Goal: Task Accomplishment & Management: Complete application form

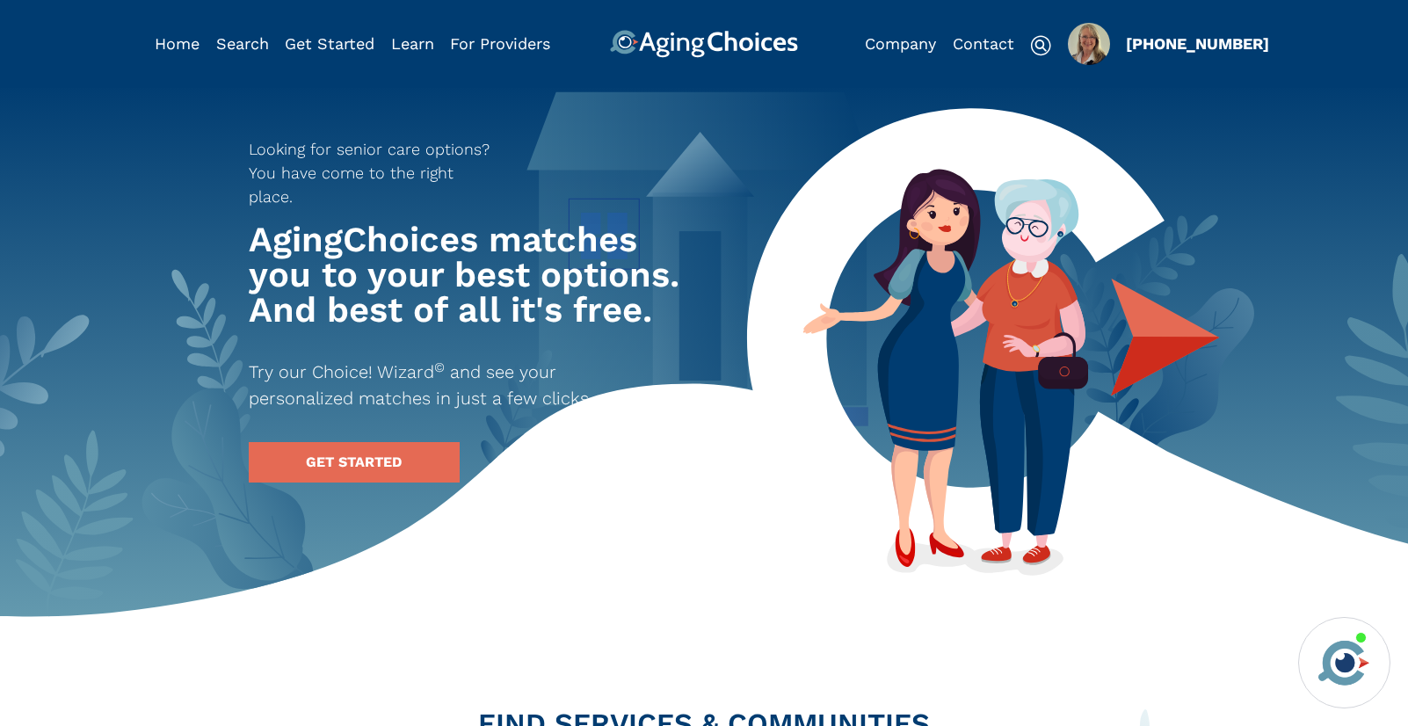
click at [1087, 49] on img "Popover trigger" at bounding box center [1089, 44] width 42 height 42
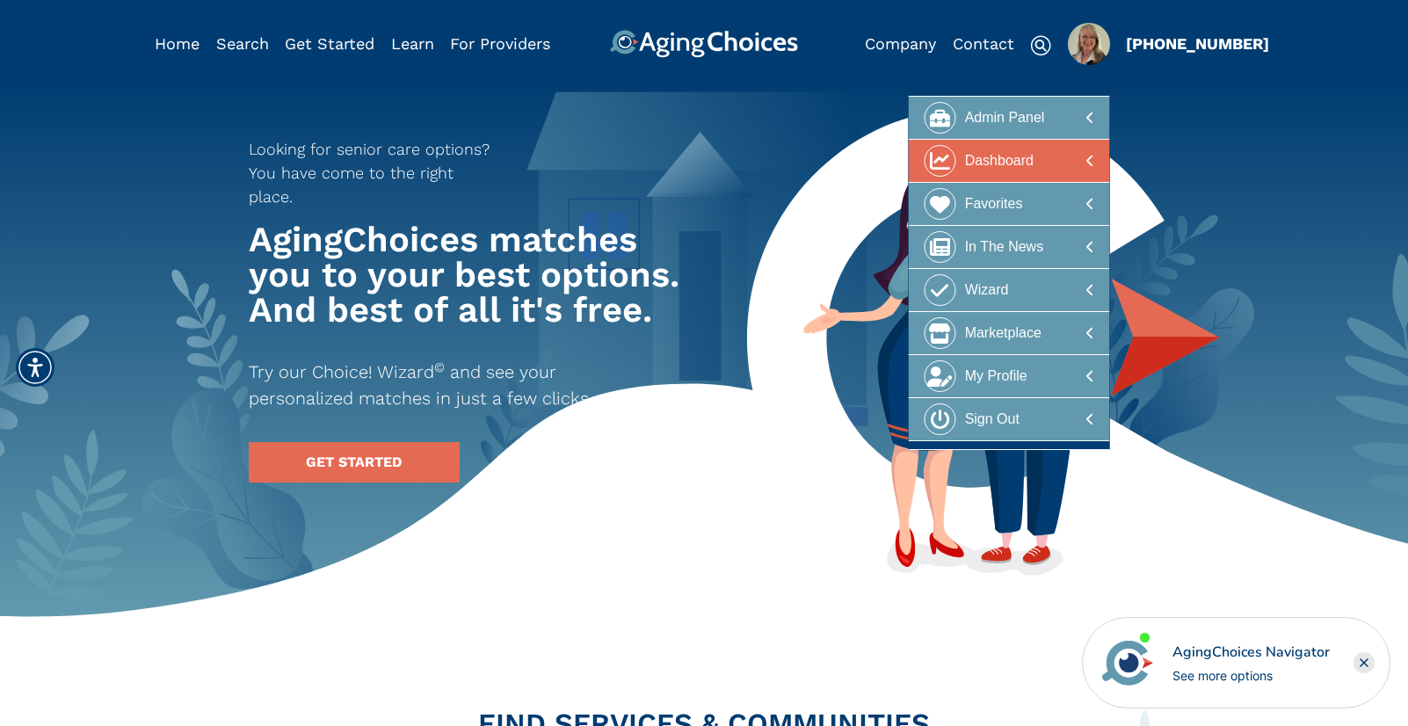
click at [1023, 158] on div "Dashboard" at bounding box center [999, 161] width 69 height 33
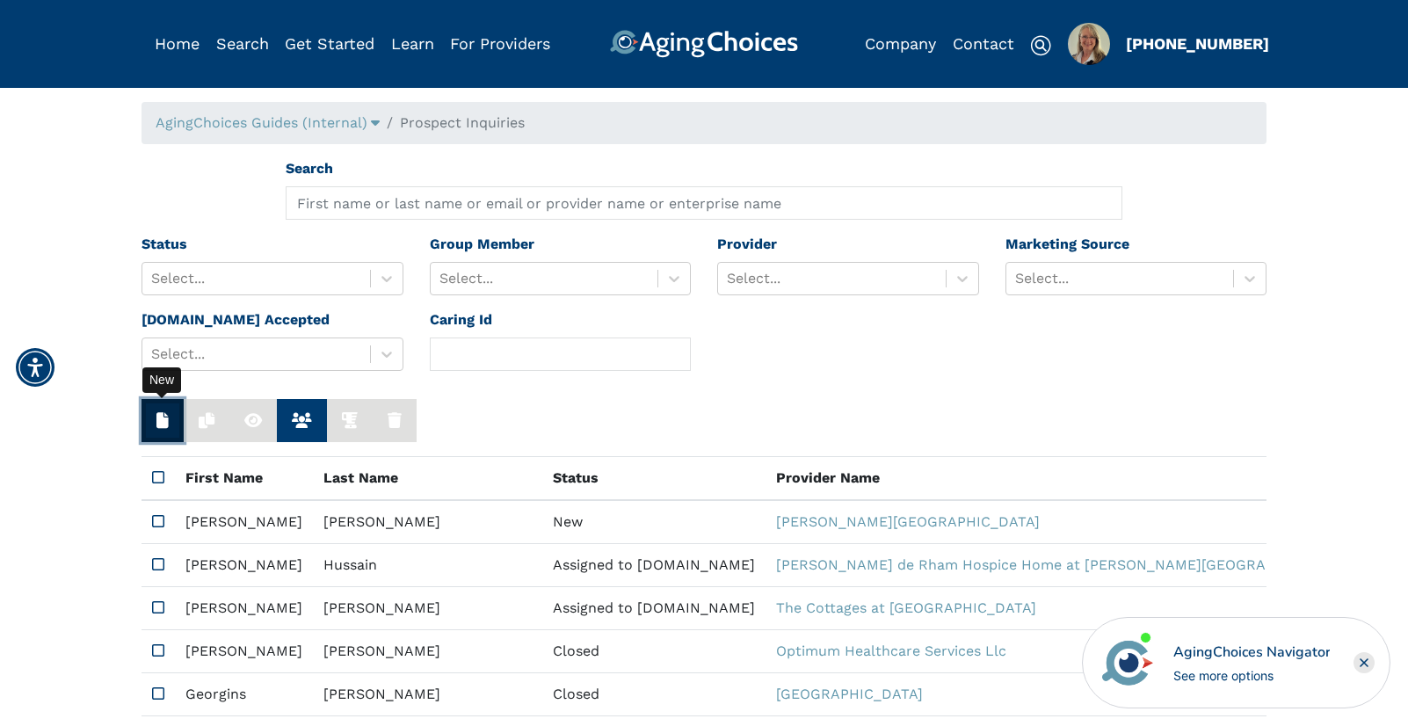
click at [164, 423] on icon "button" at bounding box center [162, 420] width 12 height 16
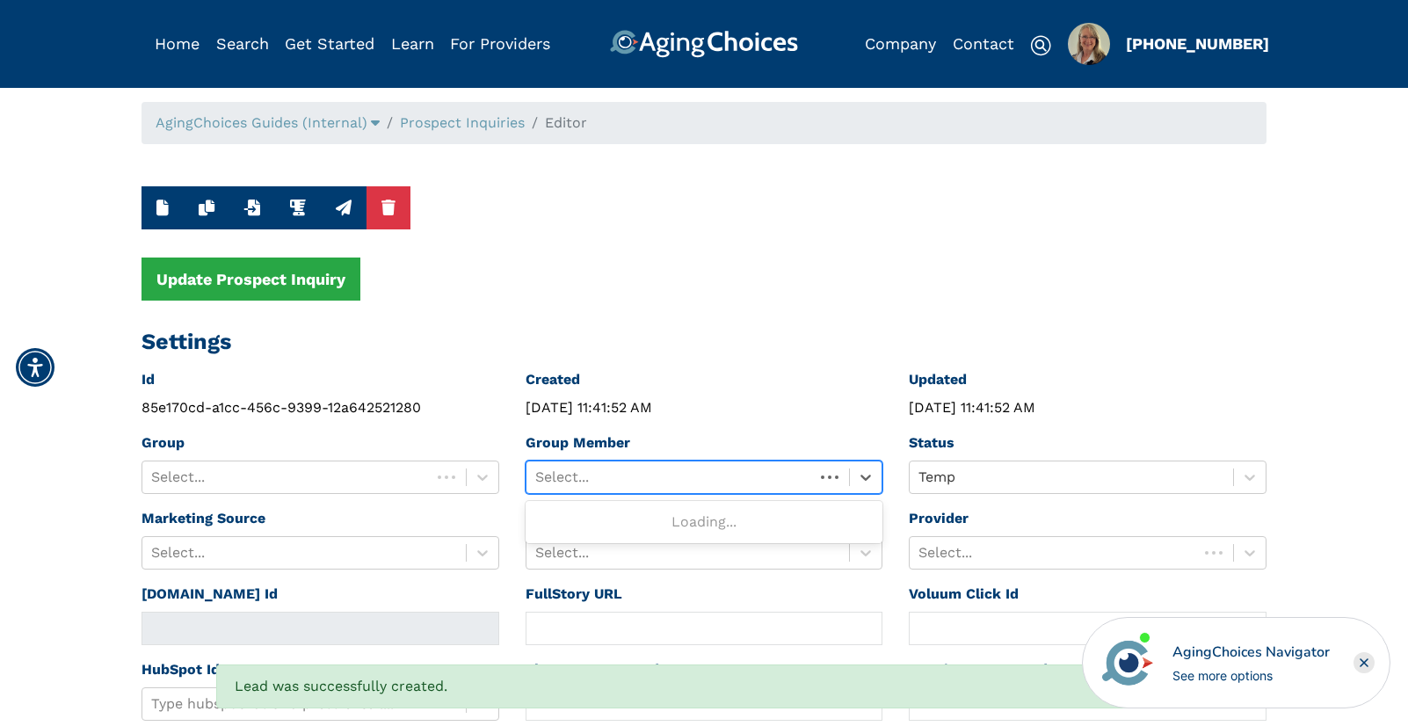
click at [732, 477] on div at bounding box center [670, 477] width 271 height 25
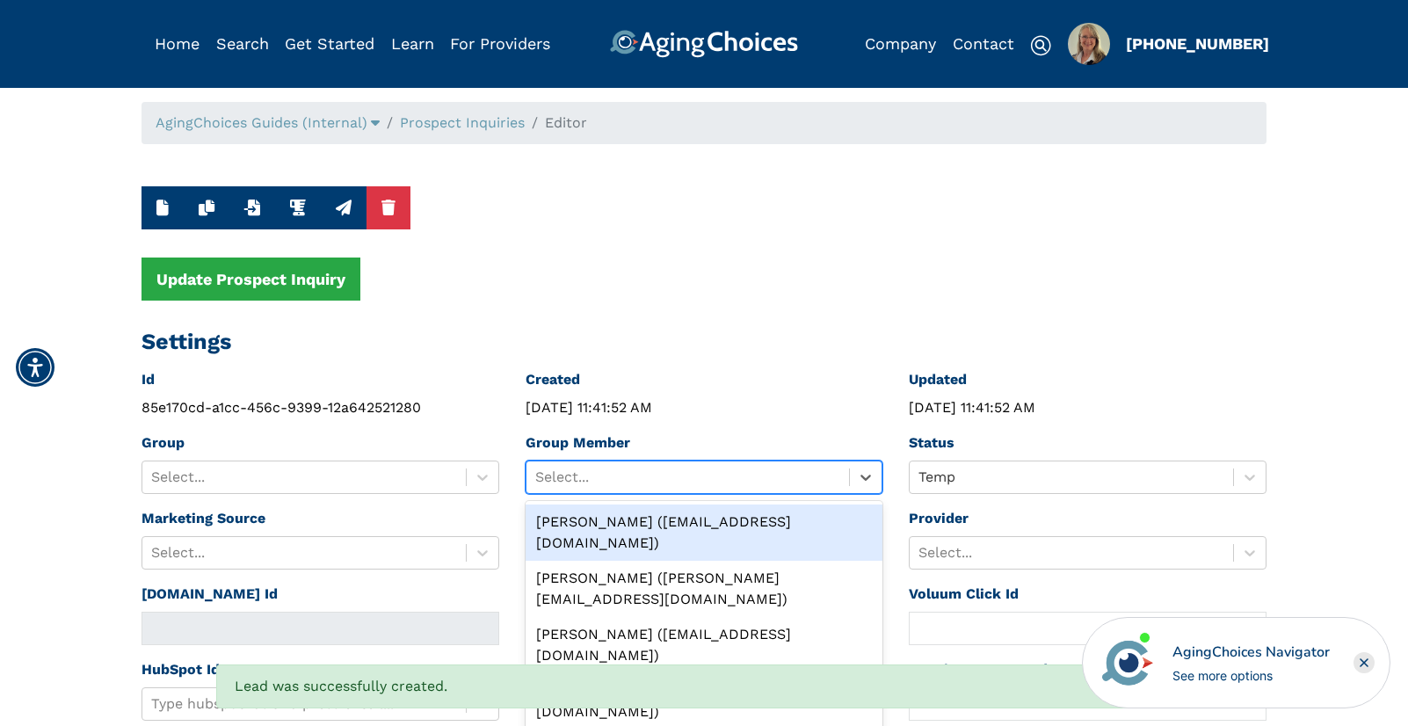
click at [721, 520] on div "Peggy Wilcox (pwilcox@lifestylecx.com)" at bounding box center [704, 532] width 358 height 56
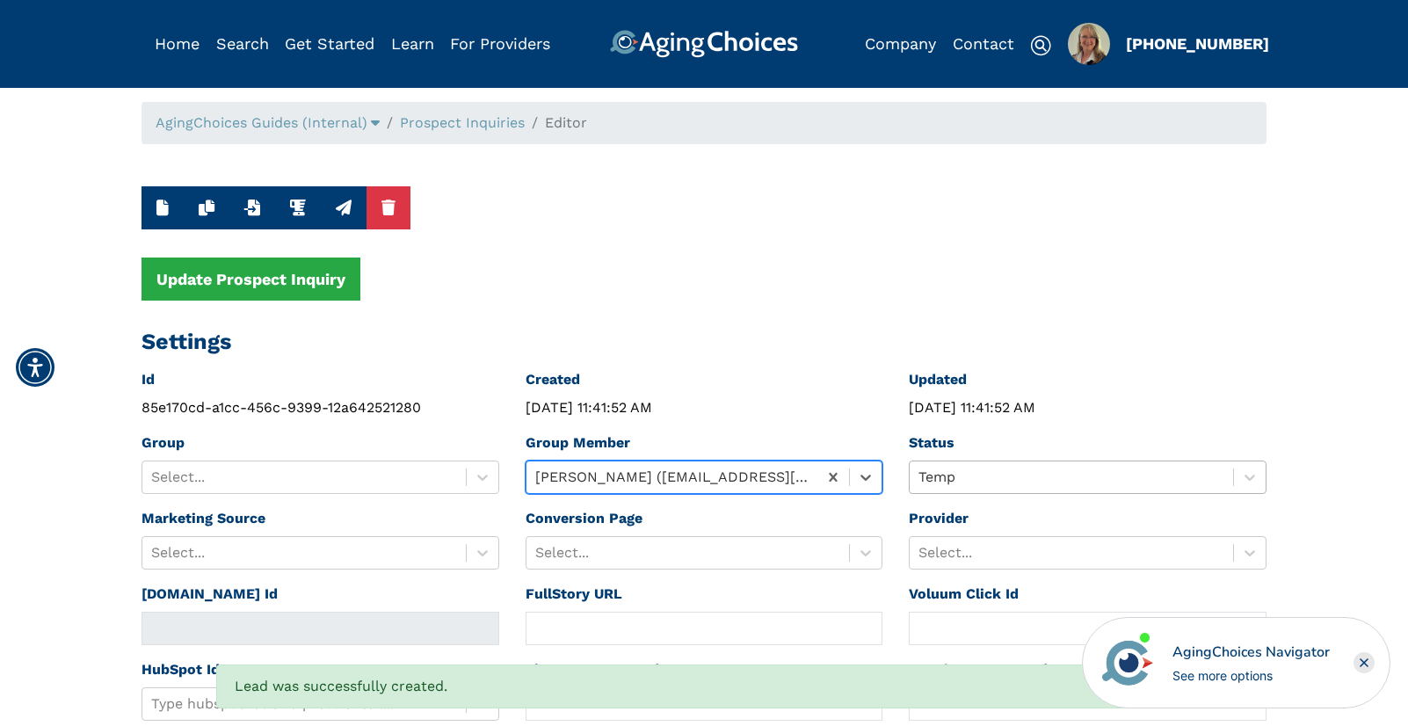
click at [1001, 478] on div "Temp" at bounding box center [1088, 476] width 358 height 33
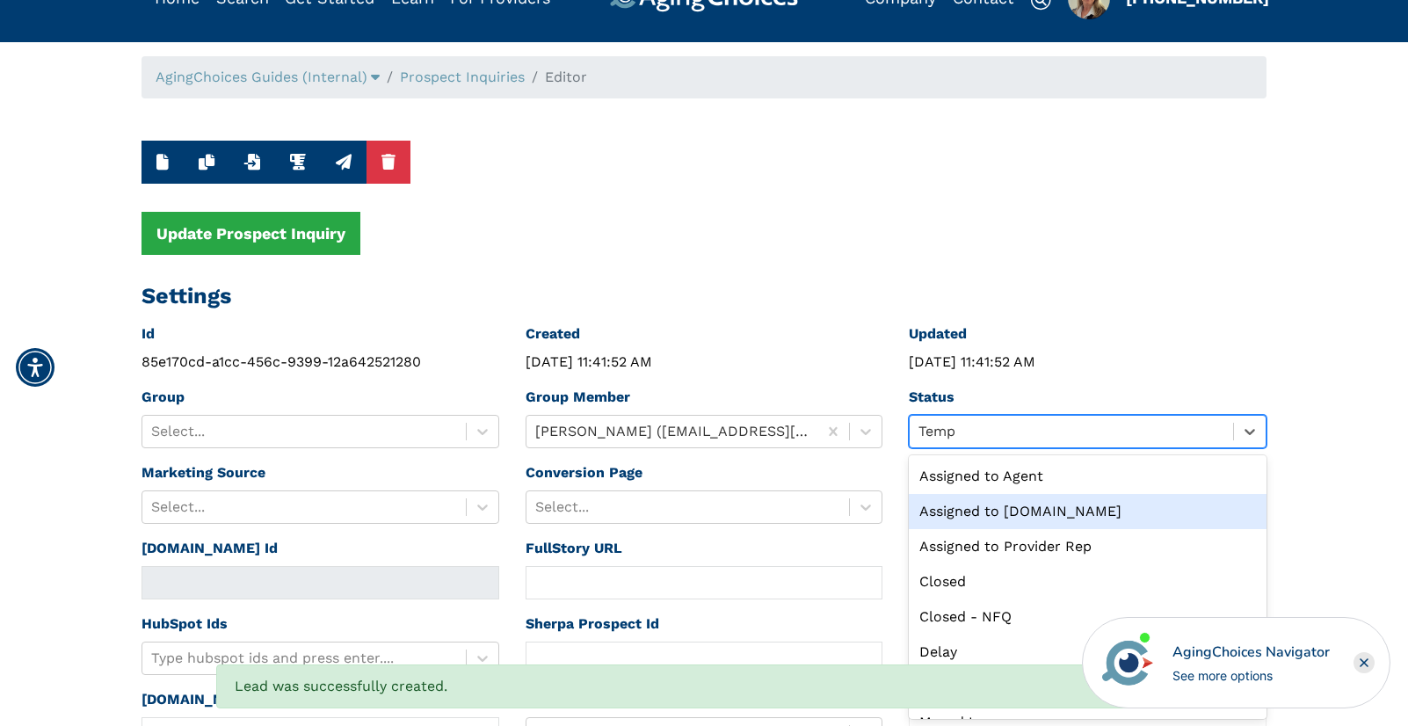
click at [1006, 506] on div "Assigned to Caring.com" at bounding box center [1088, 511] width 358 height 35
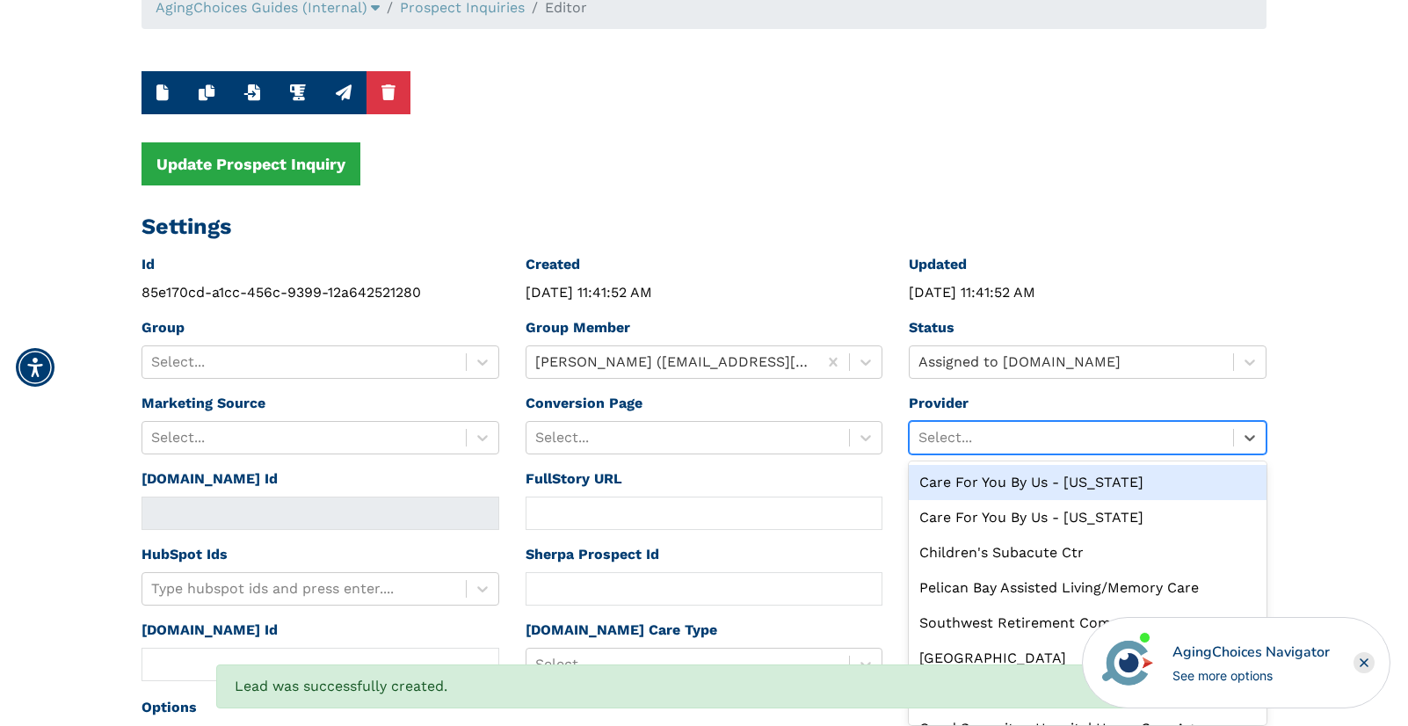
click at [1005, 454] on div "option Care For You By Us - Michigan focused, 1 of 10. 10 results available. Us…" at bounding box center [1088, 437] width 358 height 33
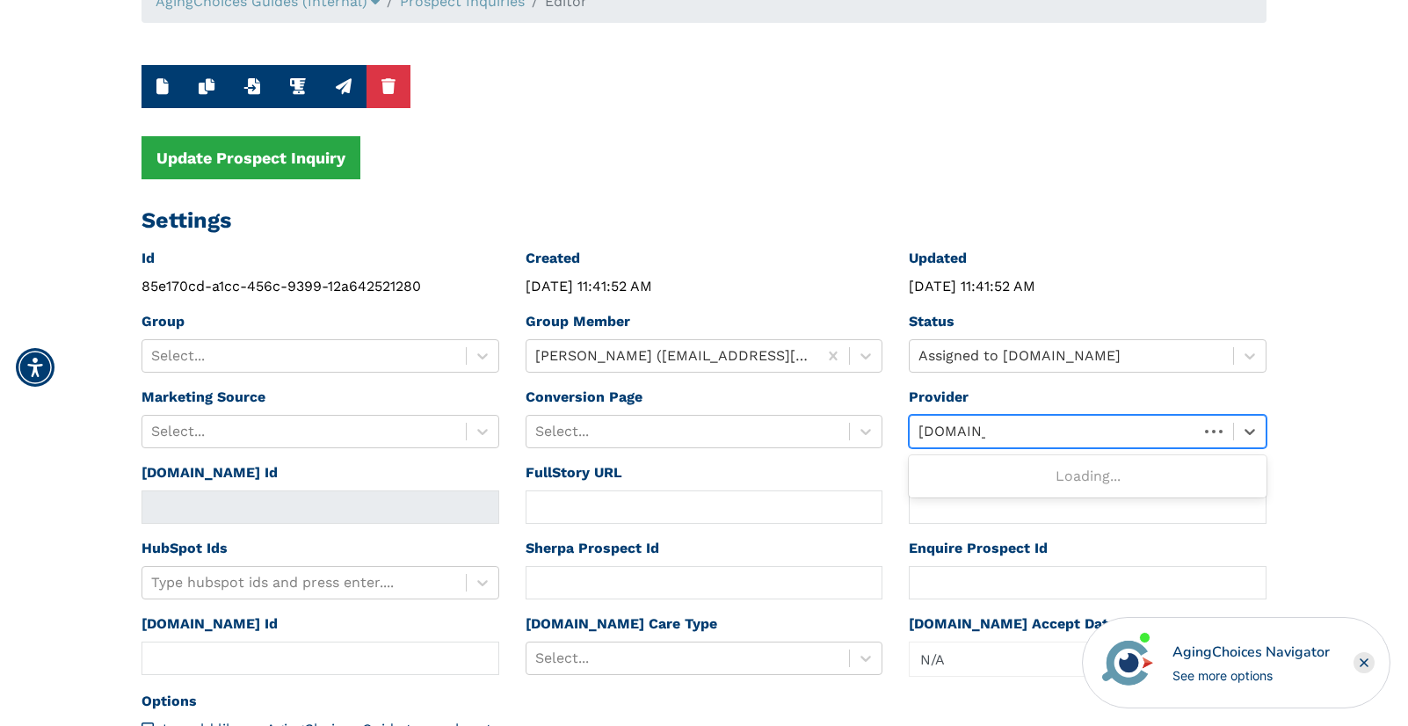
type input "caring.com"
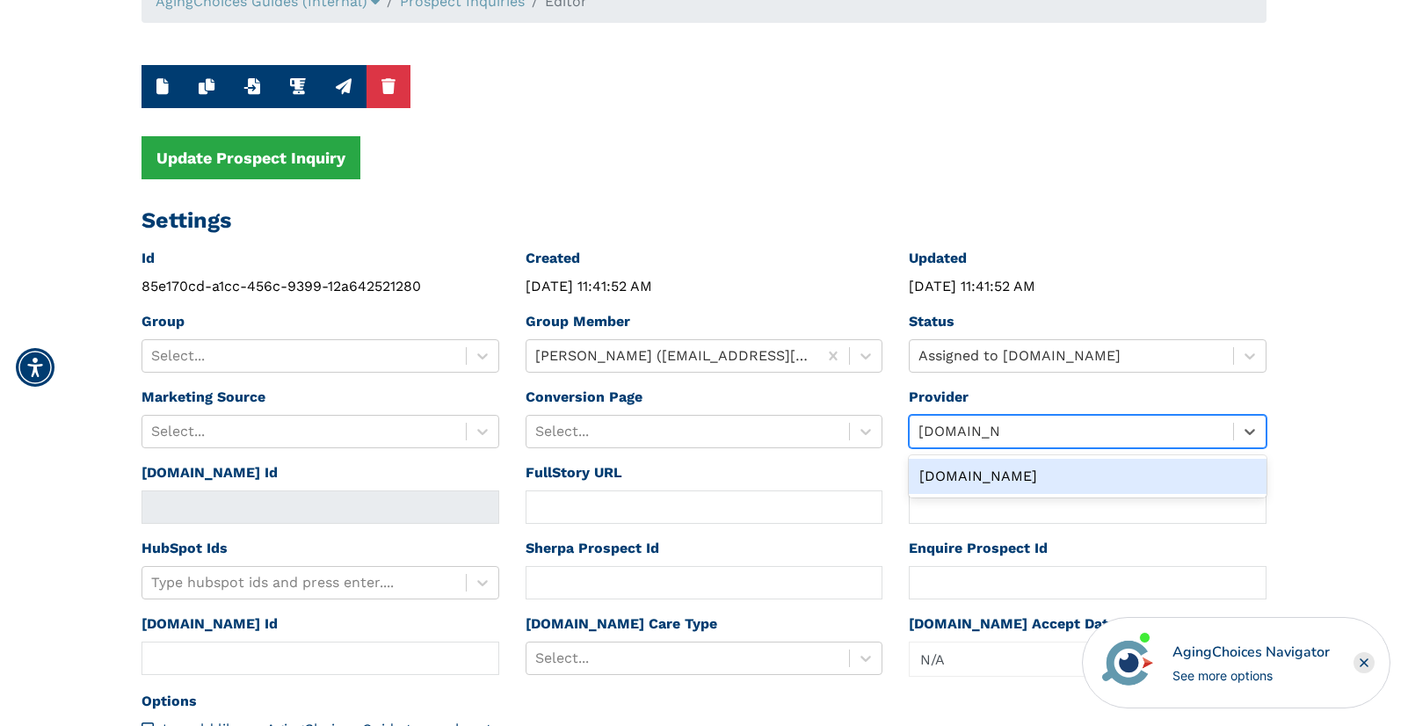
click at [975, 471] on div "Caring.com" at bounding box center [1088, 476] width 358 height 35
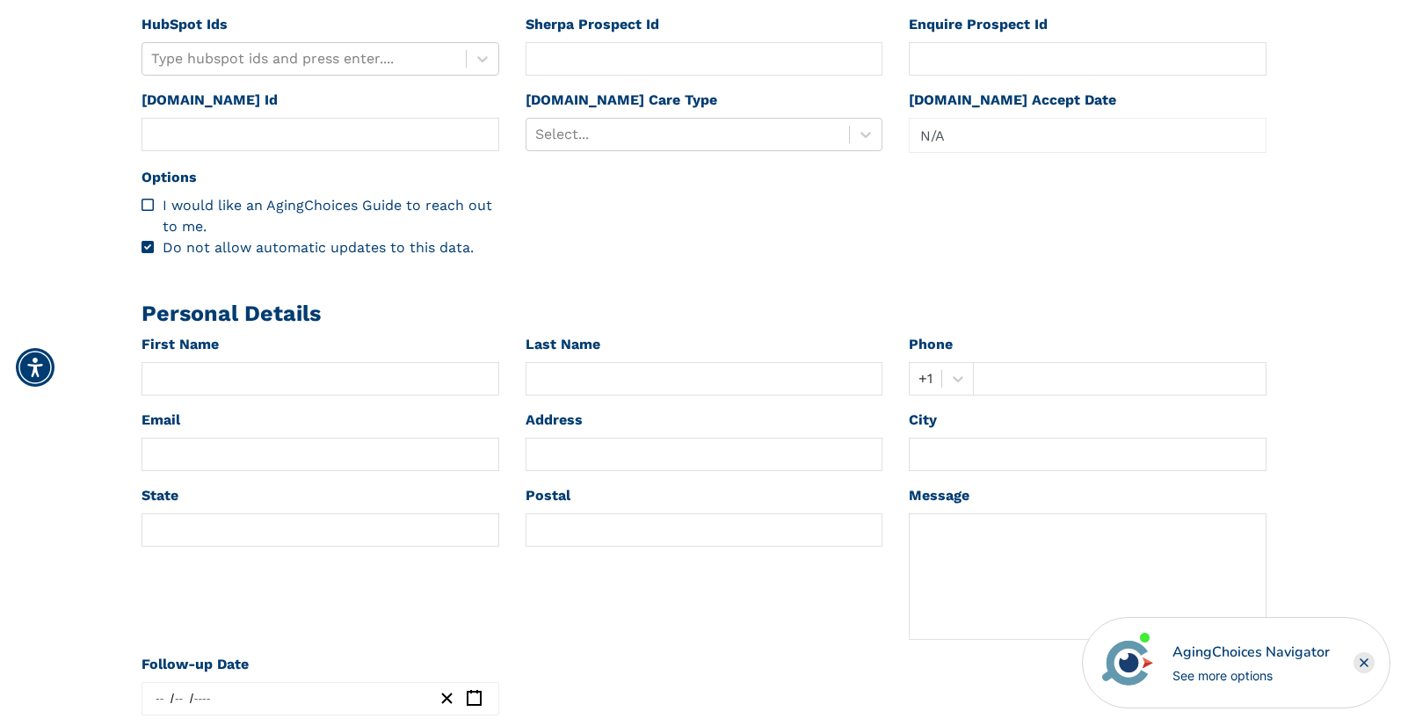
scroll to position [682, 0]
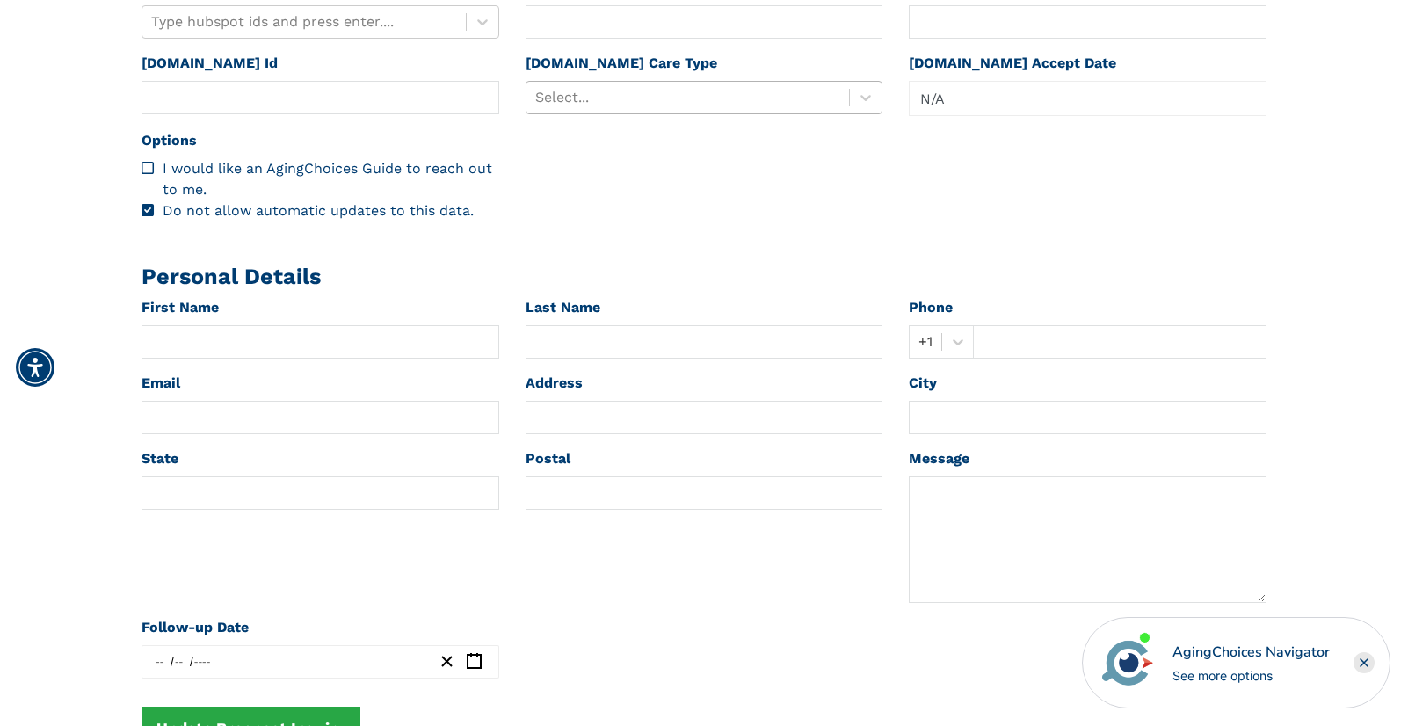
click at [701, 99] on div at bounding box center [688, 97] width 306 height 25
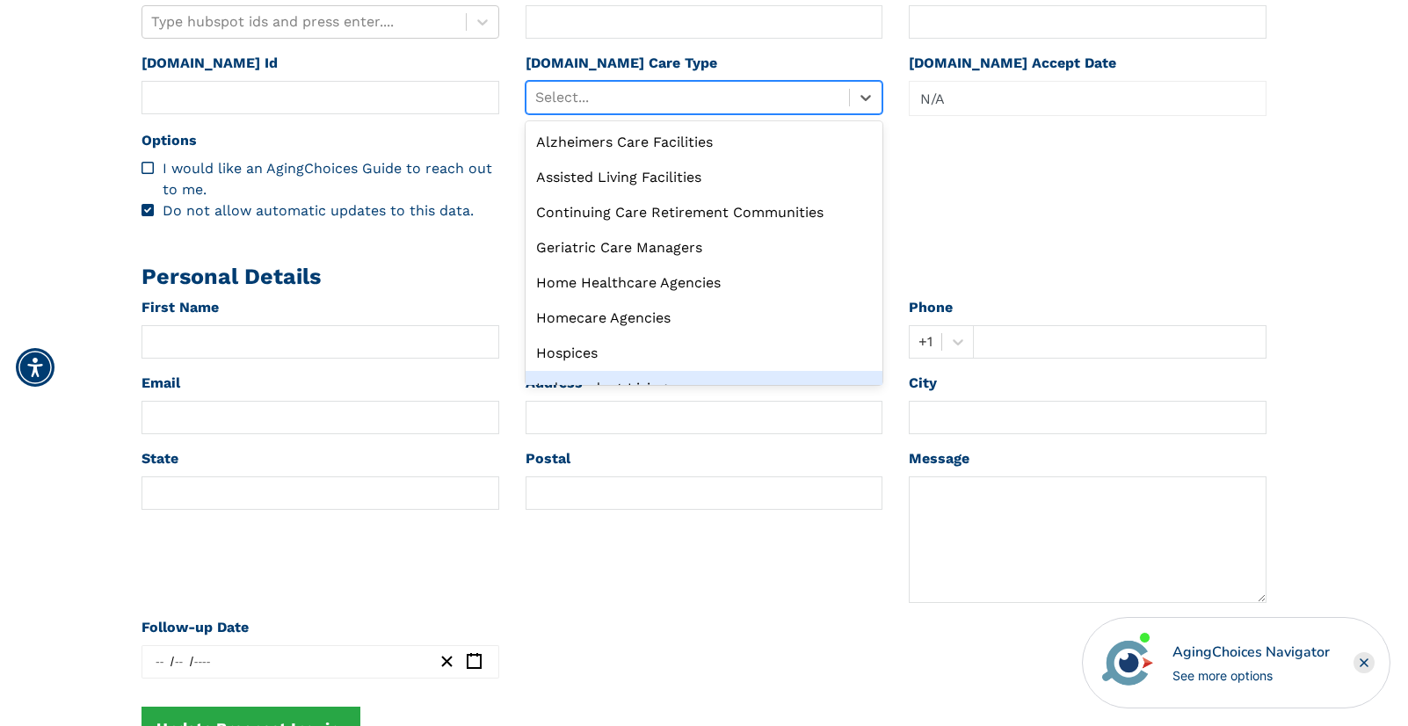
scroll to position [60, 0]
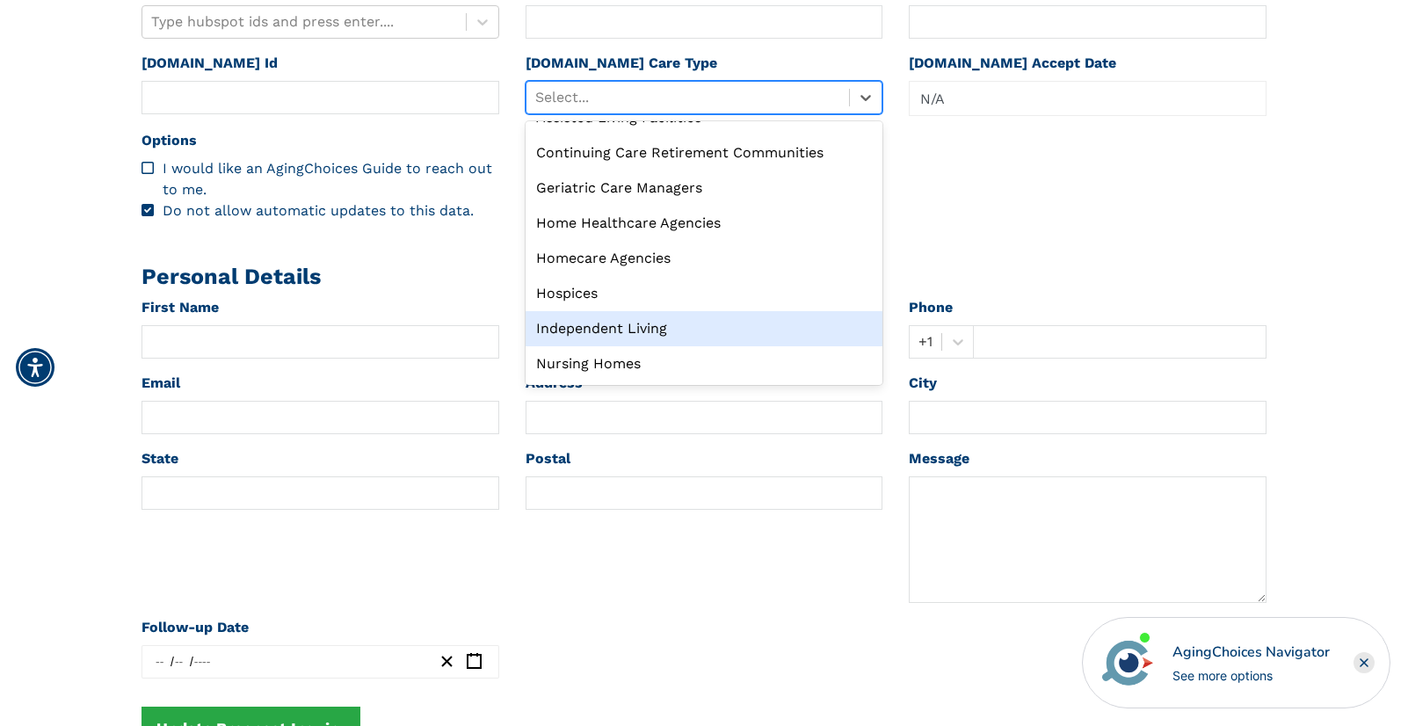
click at [650, 329] on div "Independent Living" at bounding box center [704, 328] width 358 height 35
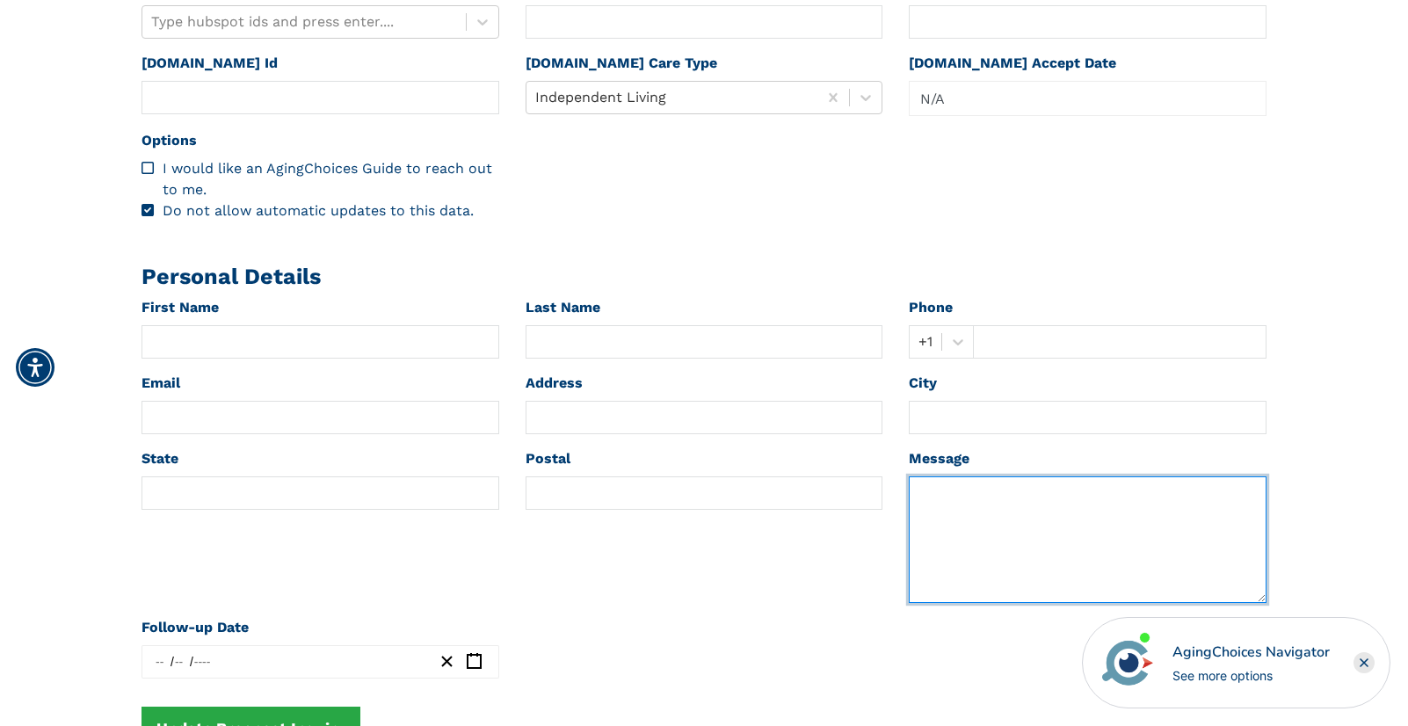
click at [990, 514] on textarea at bounding box center [1088, 539] width 358 height 127
paste textarea "Jan Last Name Truitt Phone +1 203 747 4268 Email jantsharing@hotmail.com Zip co…"
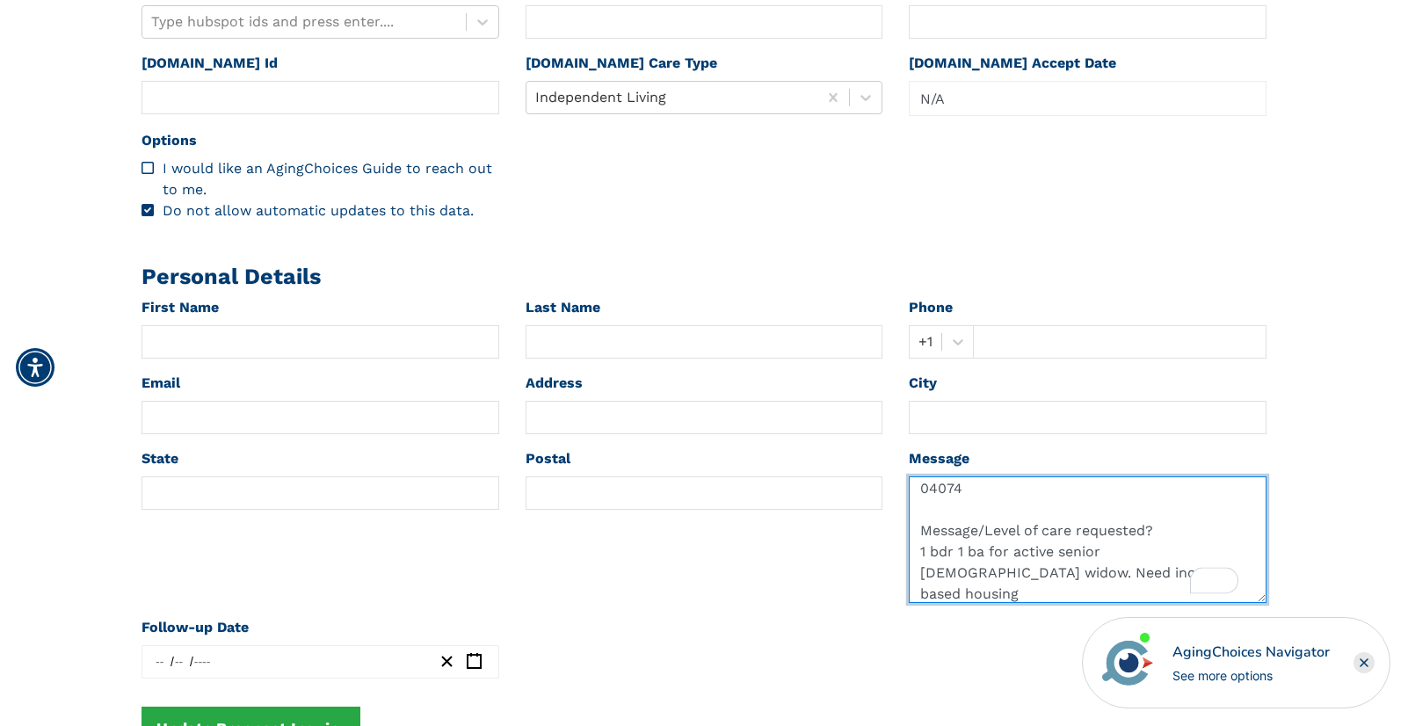
scroll to position [257, 0]
click at [940, 491] on textarea "Jan Last Name Truitt Phone +1 203 747 4268 Email jantsharing@hotmail.com Zip co…" at bounding box center [1088, 539] width 358 height 127
type textarea "Jan Last Name Truitt Phone +1 203 747 4268 Email jantsharing@hotmail.com Zip co…"
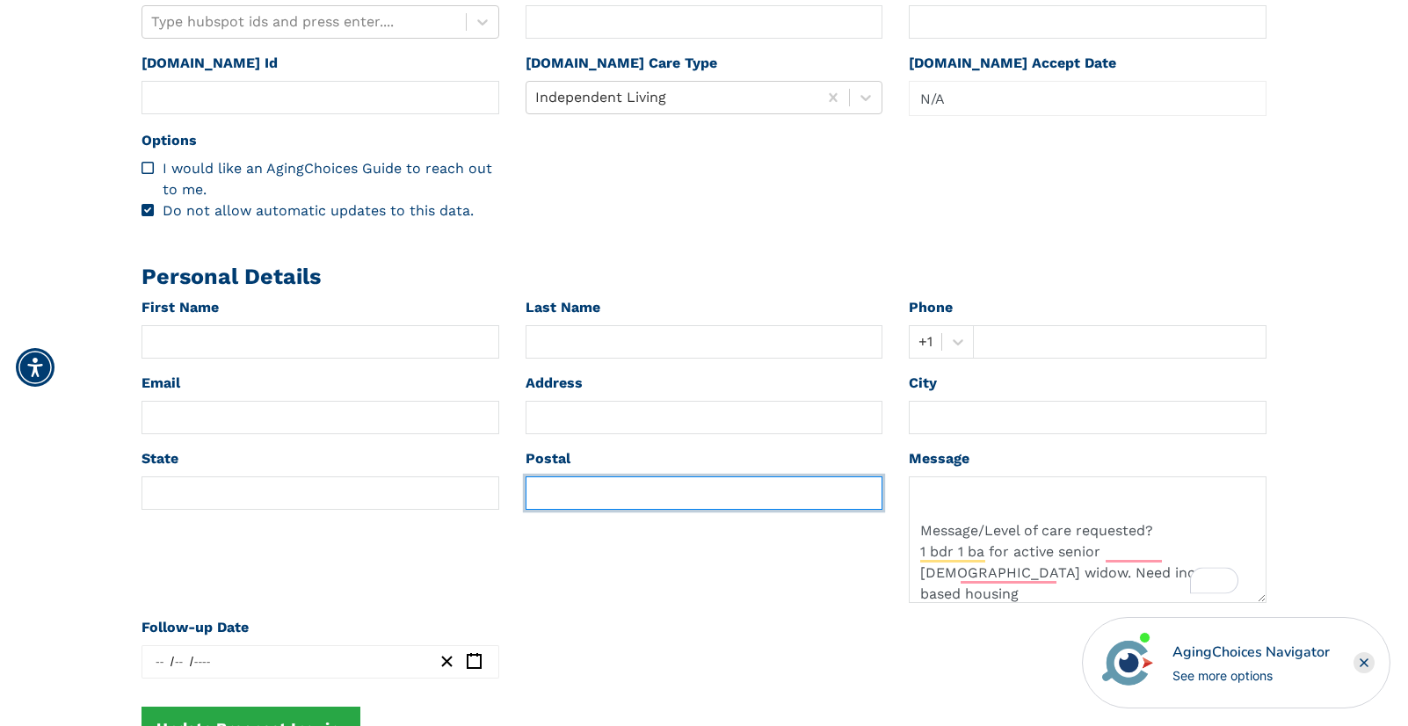
click at [601, 496] on input "text" at bounding box center [704, 492] width 358 height 33
paste input "04074"
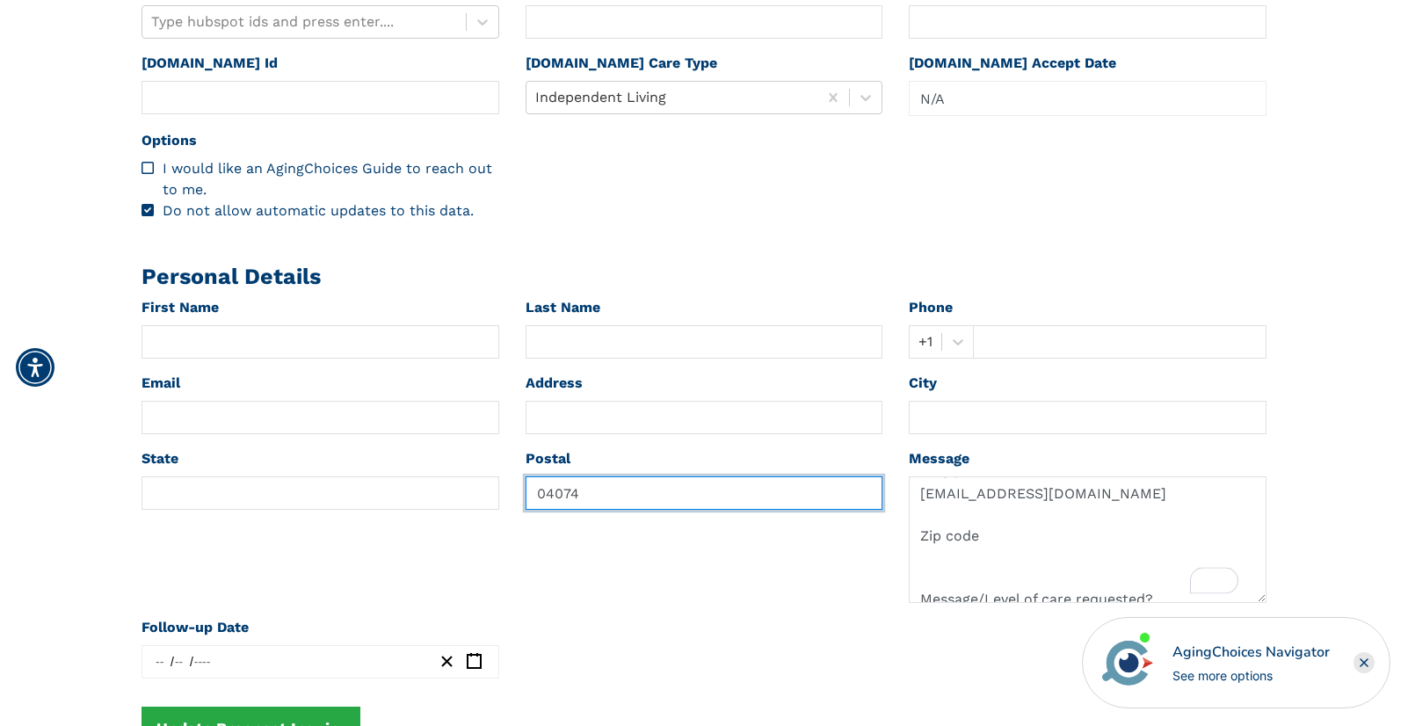
scroll to position [0, 0]
type input "04074"
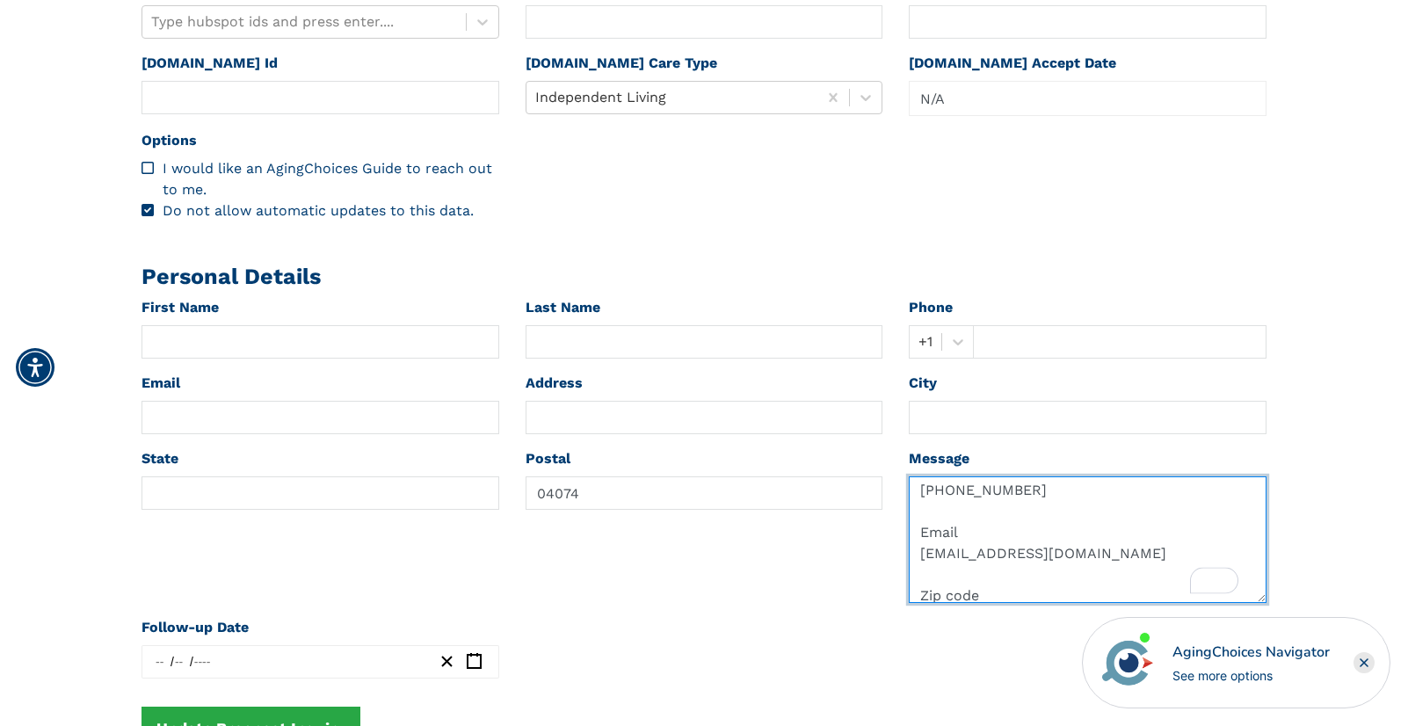
click at [960, 554] on textarea "Jan Last Name Truitt Phone +1 203 747 4268 Email jantsharing@hotmail.com Zip co…" at bounding box center [1088, 539] width 358 height 127
type textarea "Jan Last Name Truitt Phone +1 203 747 4268 Email Zip code Message/Level of care…"
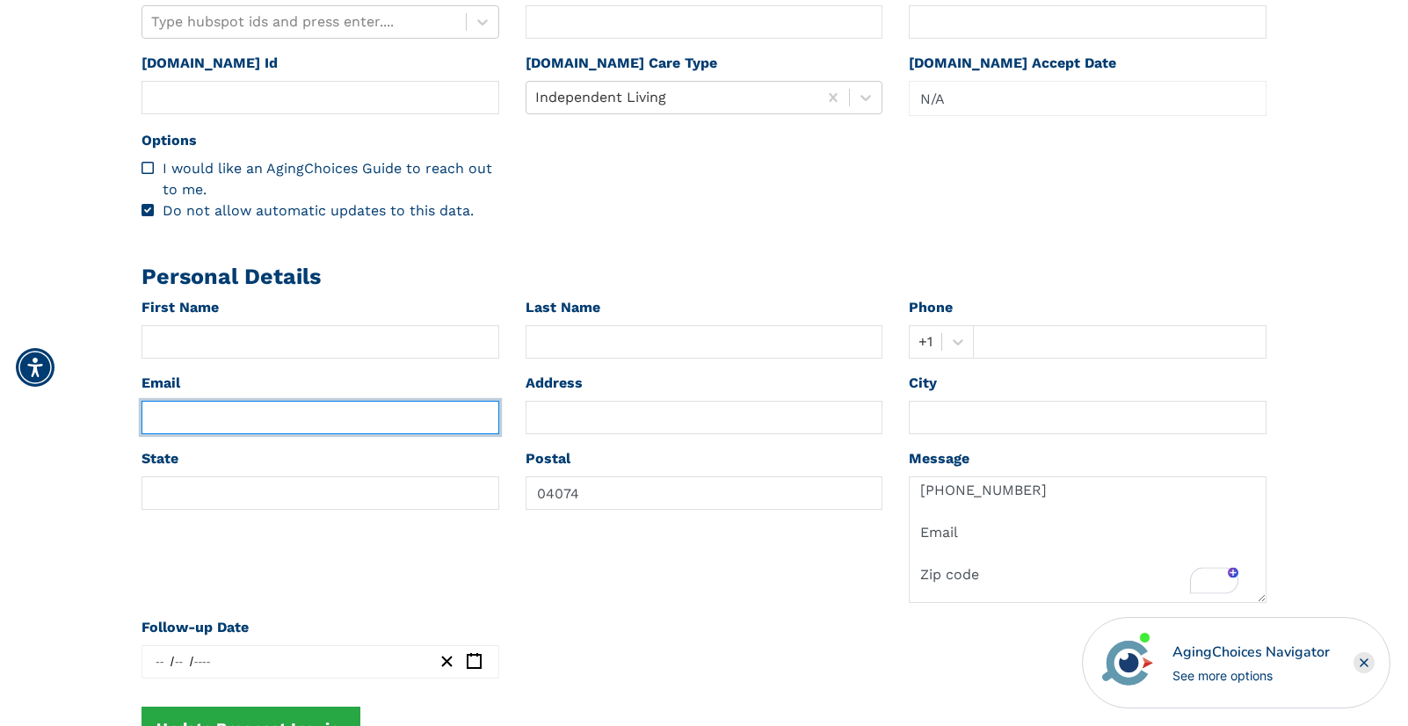
drag, startPoint x: 259, startPoint y: 417, endPoint x: 372, endPoint y: 444, distance: 115.7
click at [259, 416] on input "text" at bounding box center [320, 417] width 358 height 33
paste input "jantsharing@hotmail.com"
type input "jantsharing@hotmail.com"
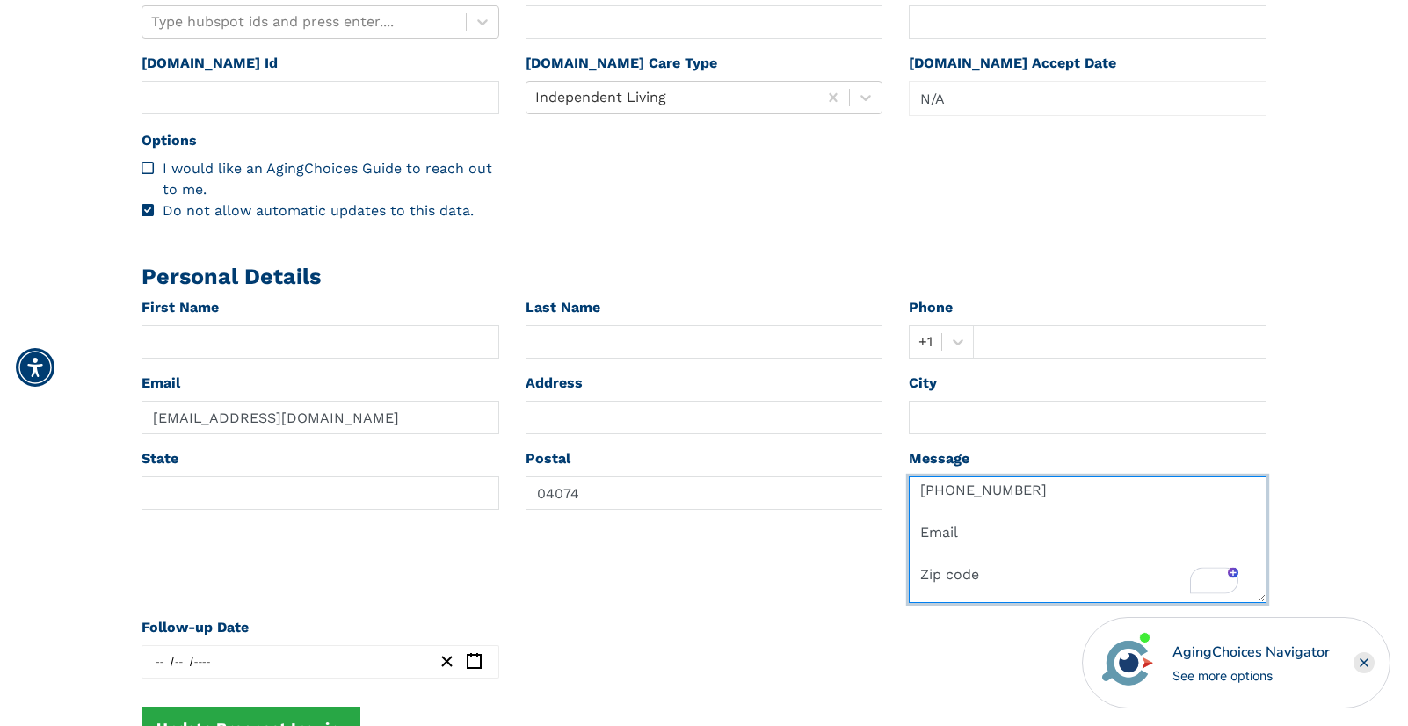
click at [946, 491] on textarea "Jan Last Name Truitt Phone +1 203 747 4268 Email Zip code Message/Level of care…" at bounding box center [1088, 539] width 358 height 127
drag, startPoint x: 946, startPoint y: 491, endPoint x: 1009, endPoint y: 494, distance: 63.3
click at [1009, 494] on textarea "Jan Last Name Truitt Phone +1 203 747 4268 Email Zip code Message/Level of care…" at bounding box center [1088, 539] width 358 height 127
type textarea "Jan Last Name Truitt Phone +1 Email Zip code Message/Level of care requested? 1…"
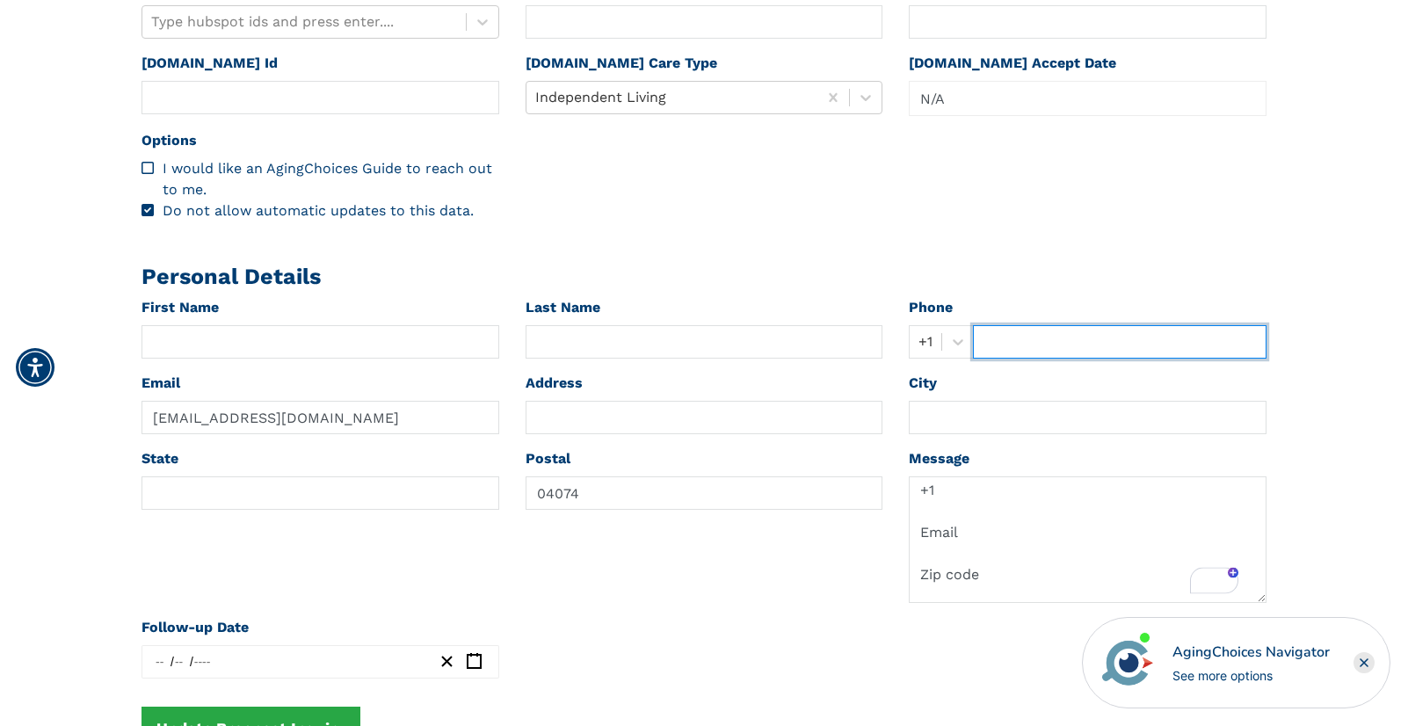
click at [1005, 344] on input "text" at bounding box center [1120, 341] width 294 height 33
paste input "203 747 4268"
type input "203 747 4268"
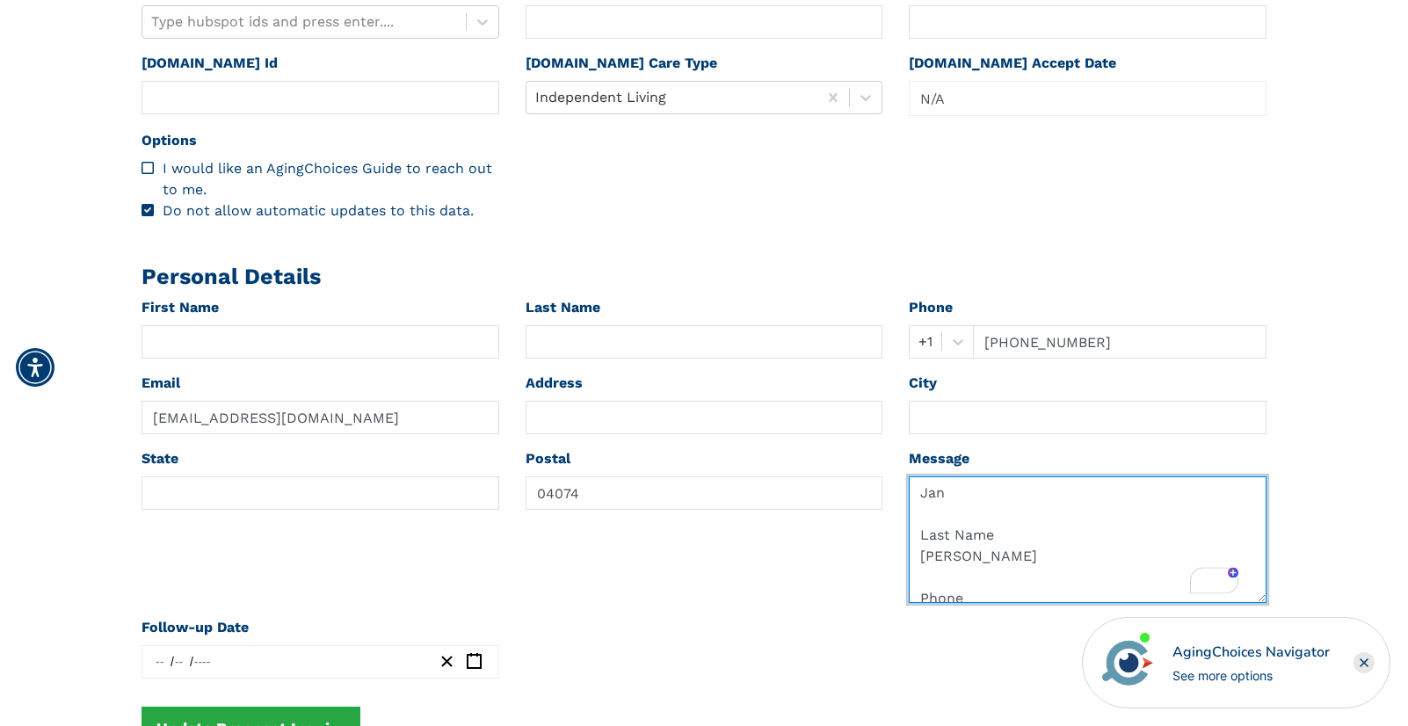
click at [943, 556] on textarea "Jan Last Name Truitt Phone +1 Email Zip code Message/Level of care requested? 1…" at bounding box center [1088, 539] width 358 height 127
type textarea "Jan Last Name Phone +1 Email Zip code Message/Level of care requested? 1 bdr 1 …"
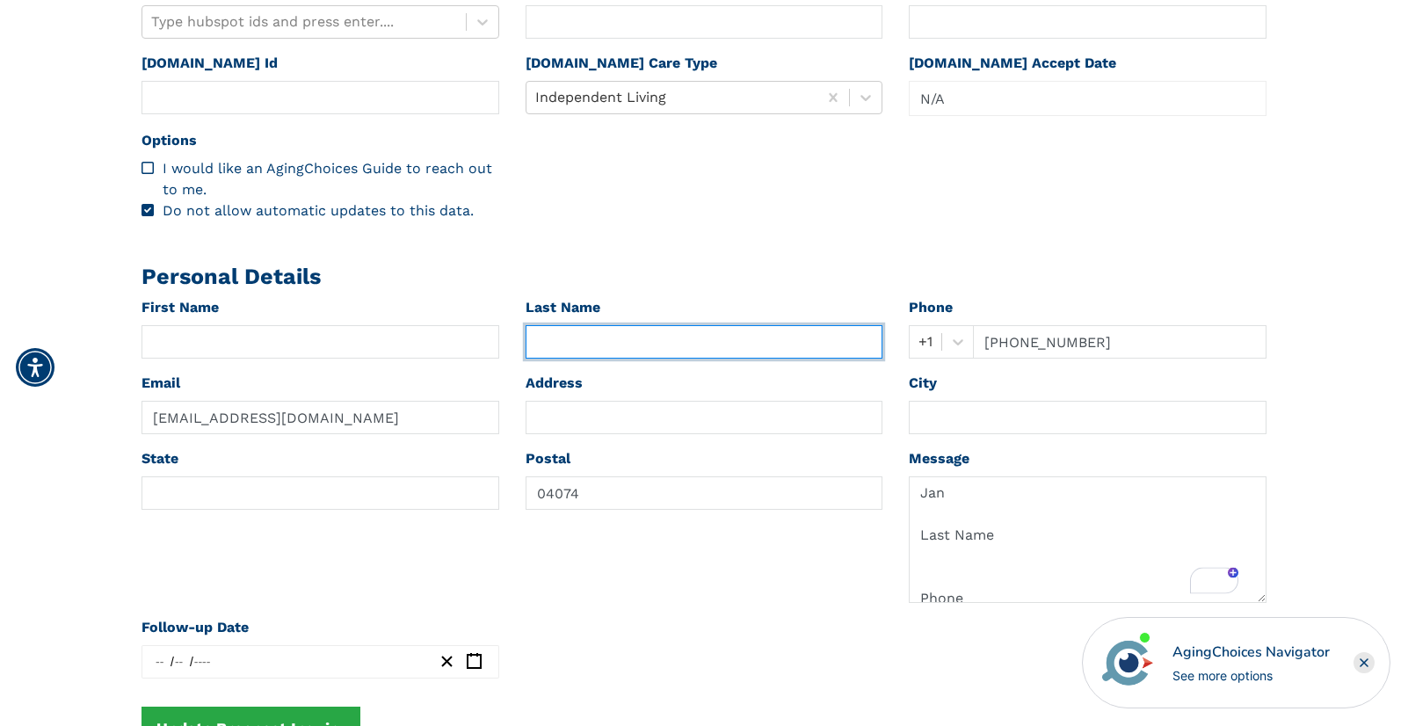
click at [562, 342] on input "text" at bounding box center [704, 341] width 358 height 33
paste input "Truitt"
type input "Truitt"
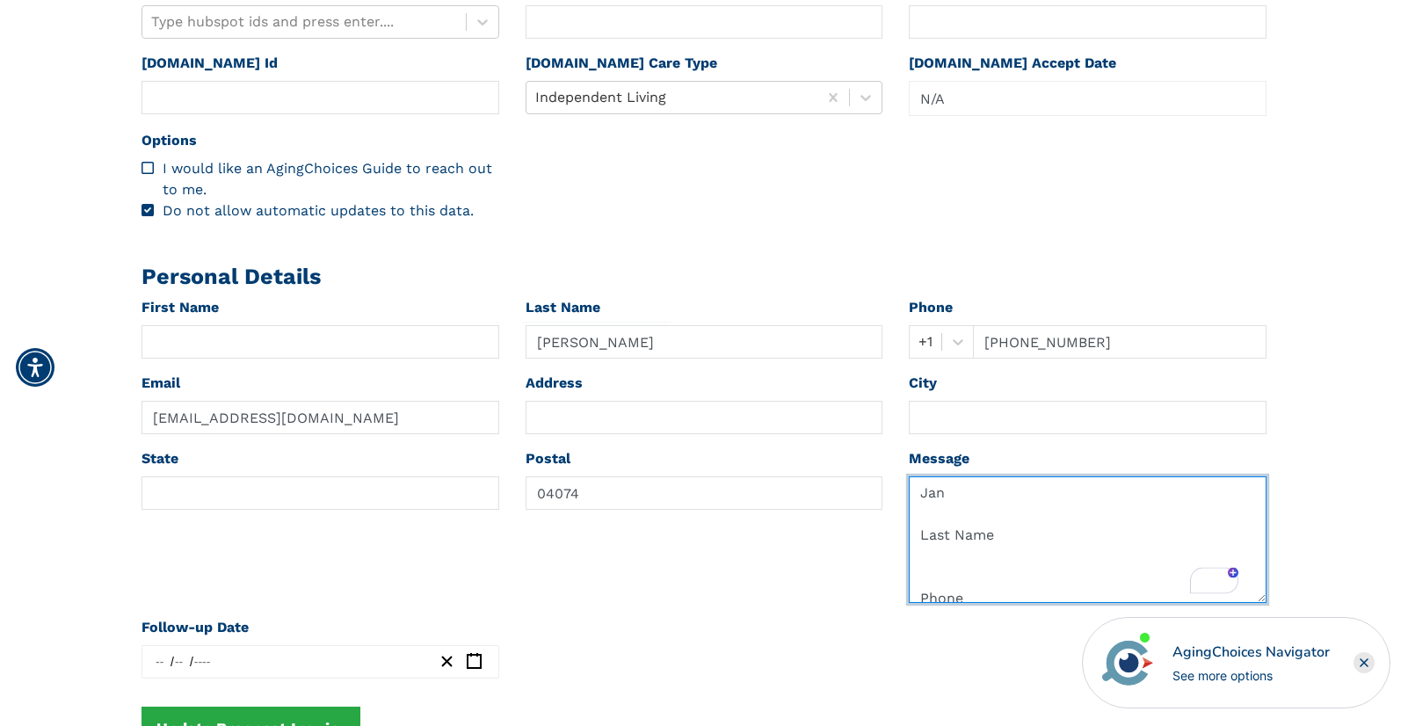
click at [933, 491] on textarea "Jan Last Name Phone +1 Email Zip code Message/Level of care requested? 1 bdr 1 …" at bounding box center [1088, 539] width 358 height 127
type textarea "Last Name Phone +1 Email Zip code Message/Level of care requested? 1 bdr 1 ba f…"
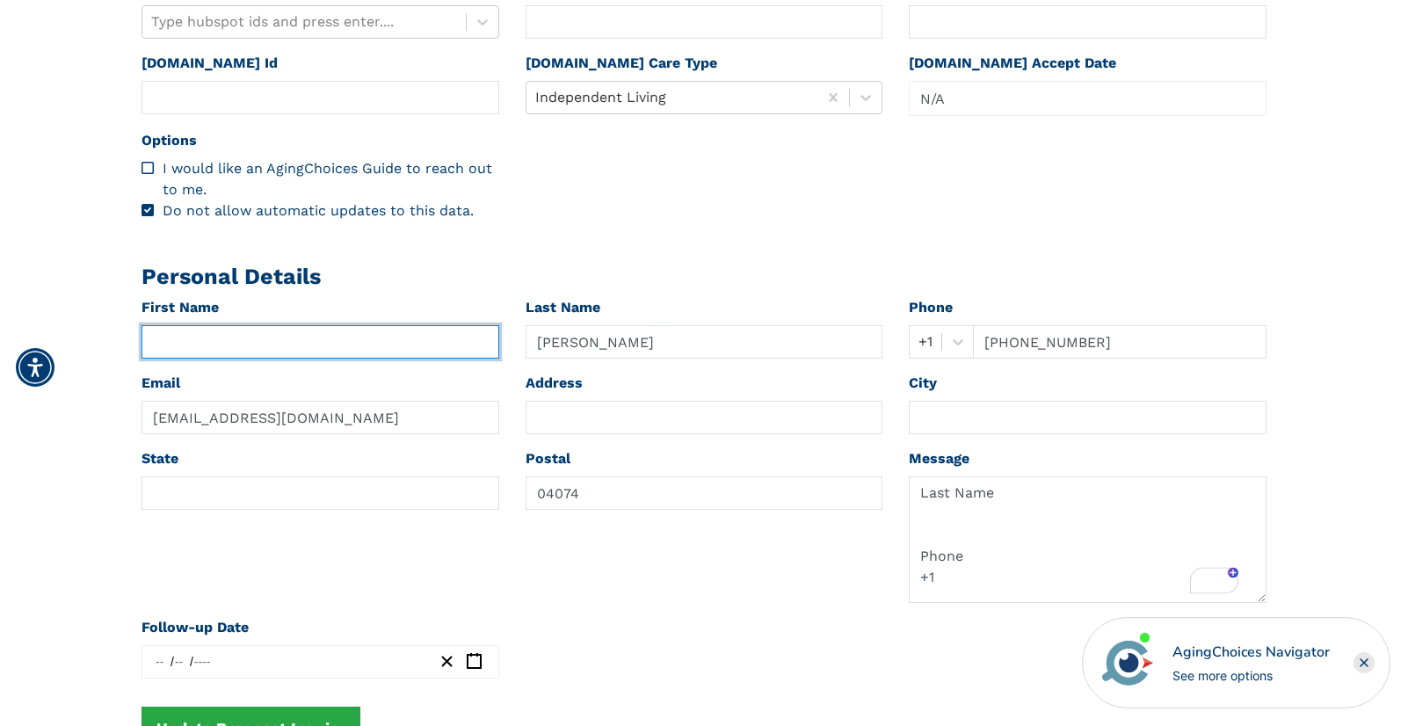
click at [214, 333] on input "text" at bounding box center [320, 341] width 358 height 33
paste input "Jan"
type input "Jan"
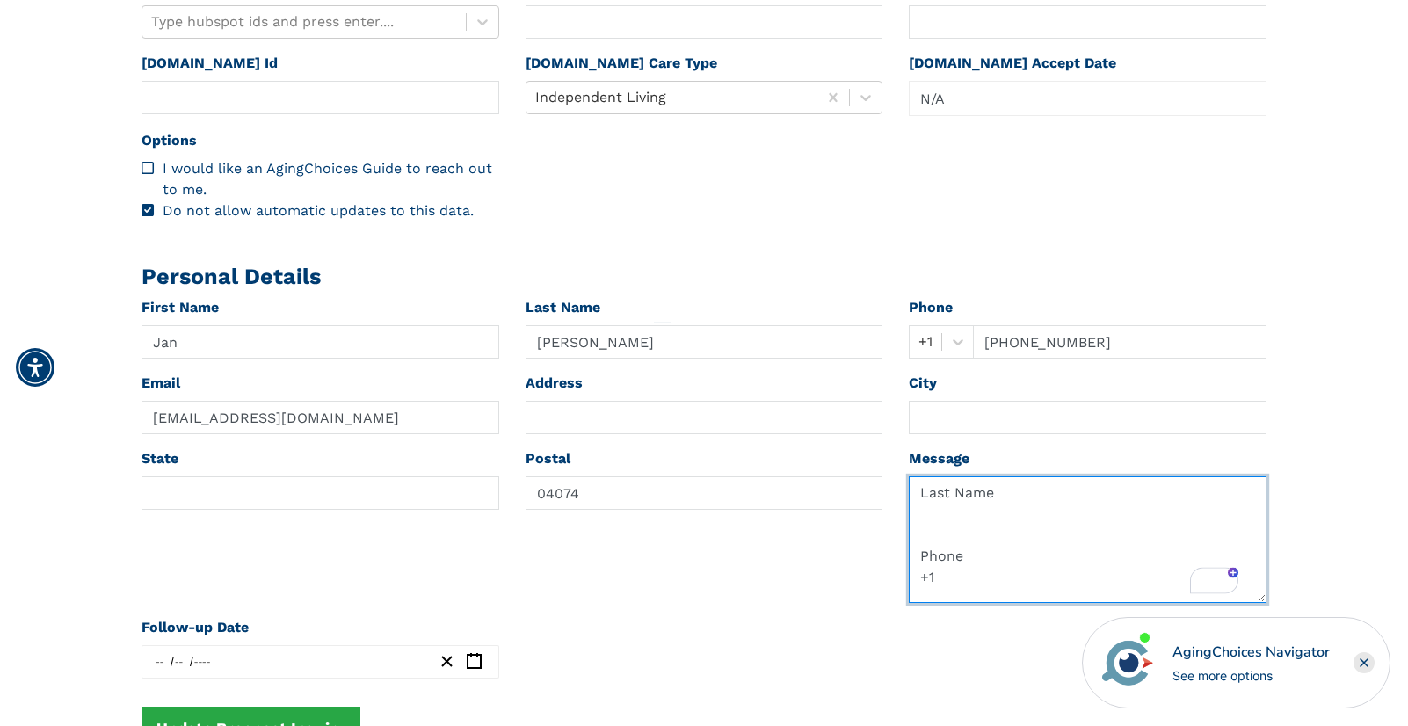
click at [924, 486] on textarea "Last Name Phone +1 Email Zip code Message/Level of care requested? 1 bdr 1 ba f…" at bounding box center [1088, 539] width 358 height 127
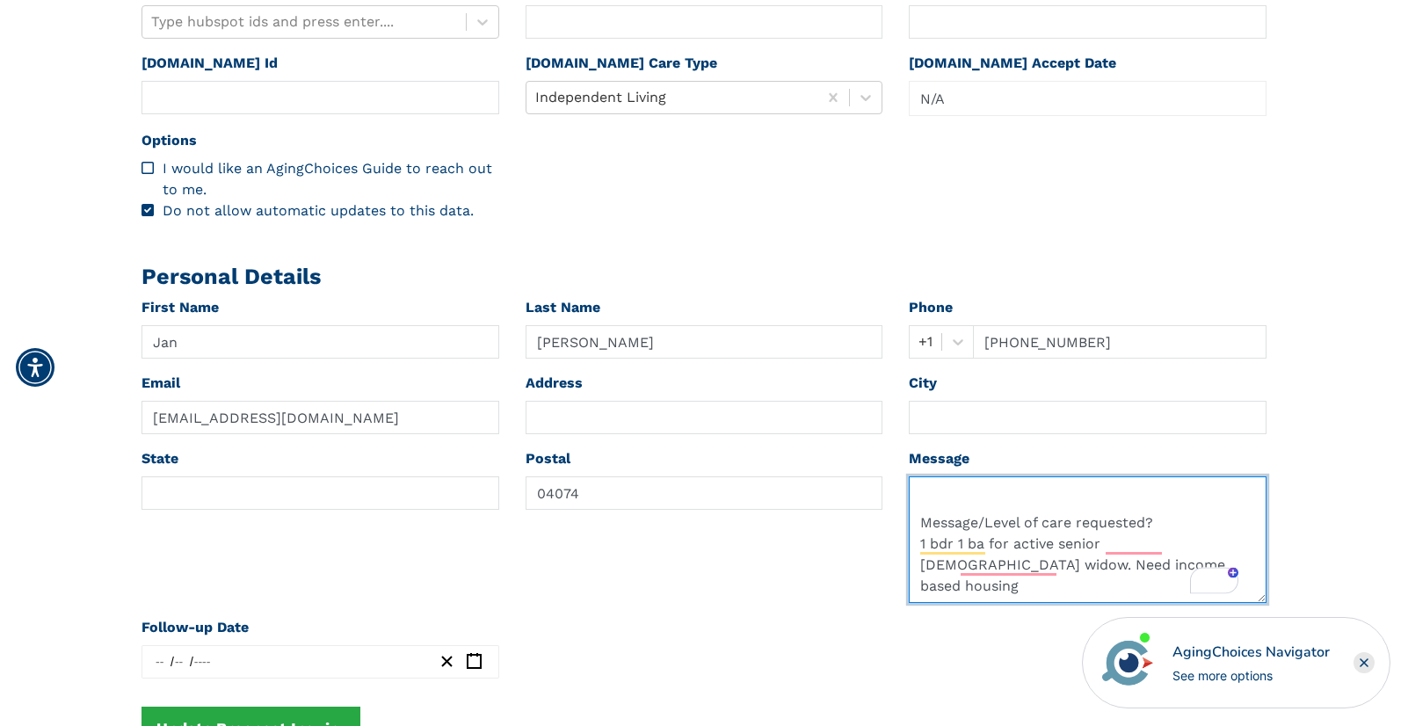
drag, startPoint x: 924, startPoint y: 486, endPoint x: 918, endPoint y: 505, distance: 20.3
click at [918, 505] on textarea "Last Name Phone +1 Email Zip code Message/Level of care requested? 1 bdr 1 ba f…" at bounding box center [1088, 539] width 358 height 127
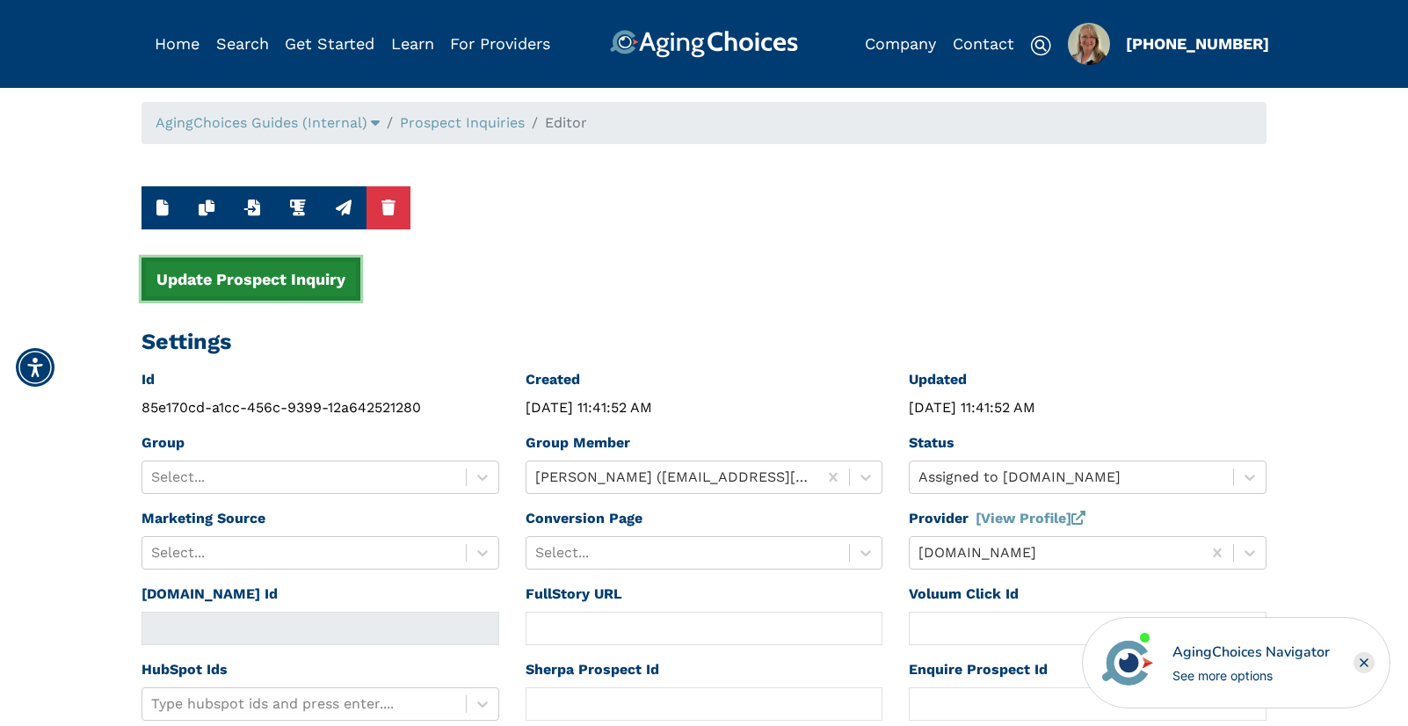
click at [286, 279] on button "Update Prospect Inquiry" at bounding box center [250, 278] width 219 height 43
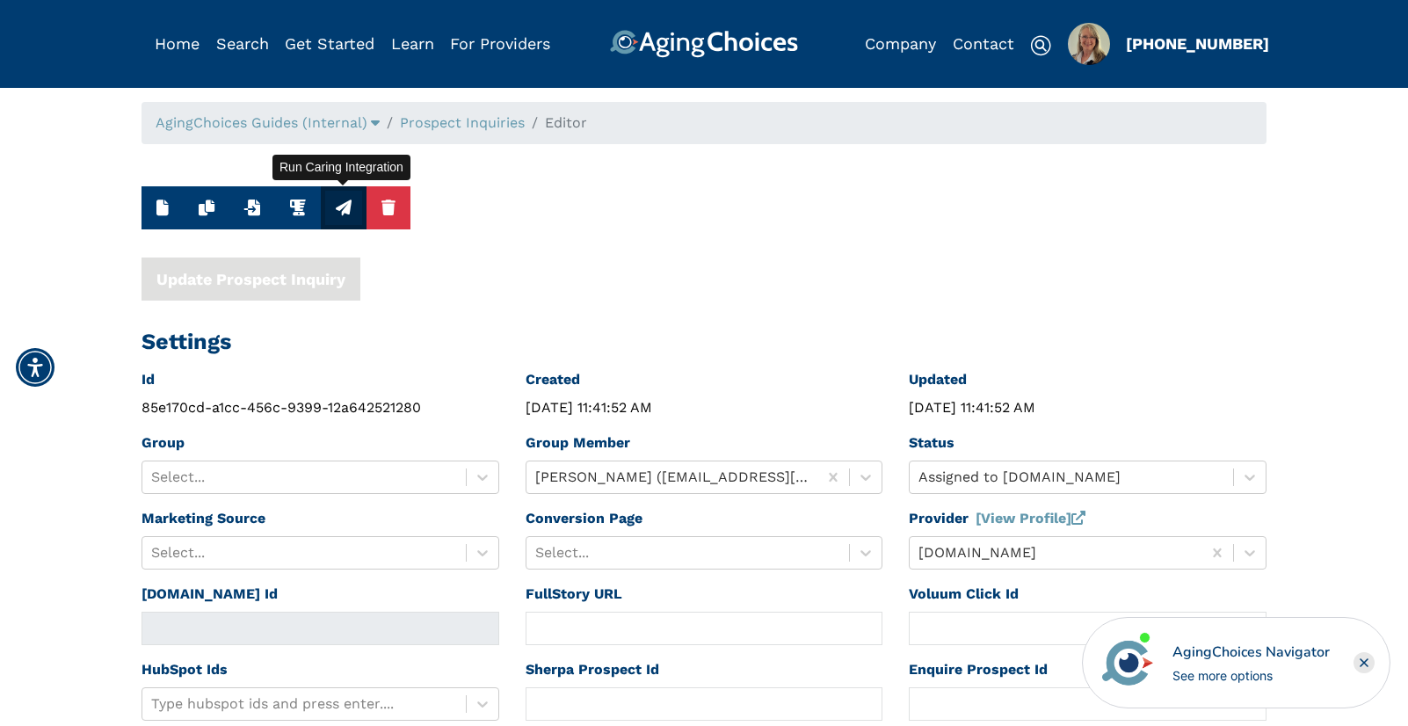
type textarea "Message/Level of care requested? 1 bdr 1 ba for active senior 71 yr old widow. …"
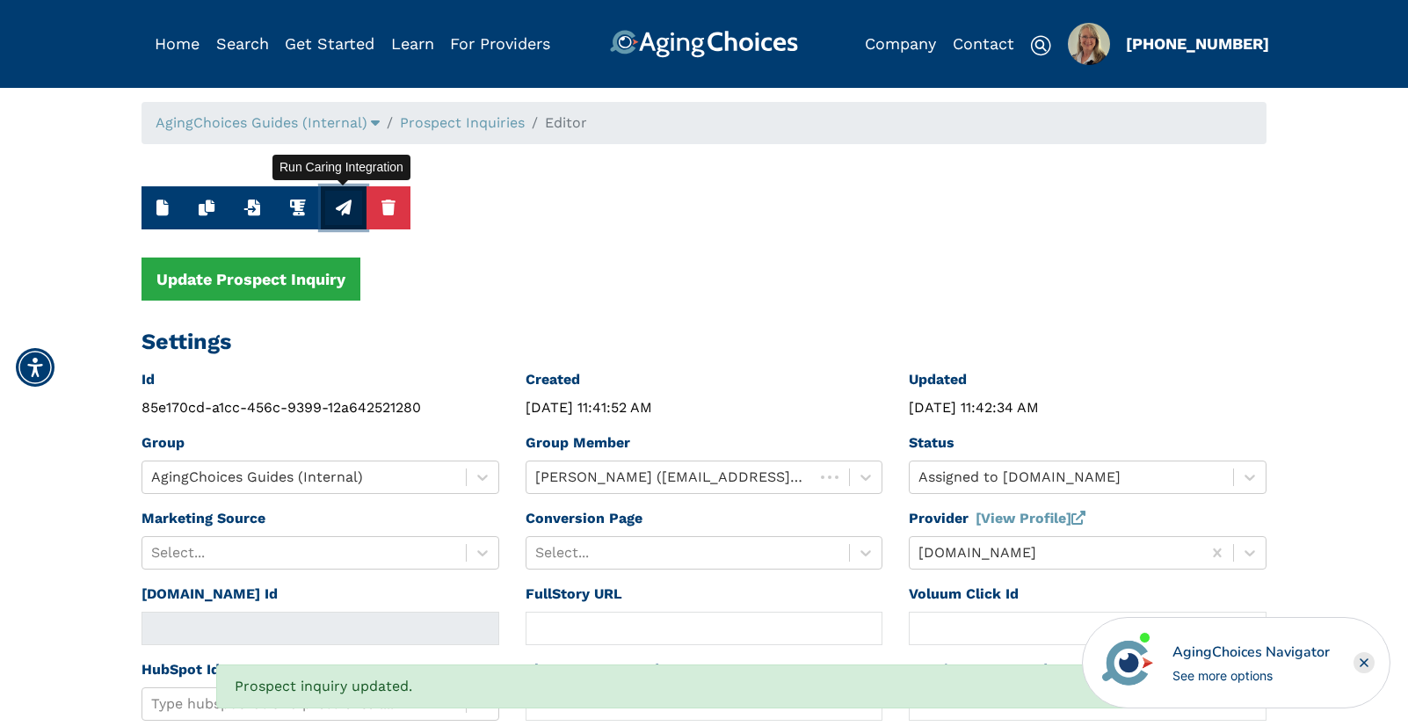
click at [338, 212] on icon "button" at bounding box center [344, 207] width 16 height 16
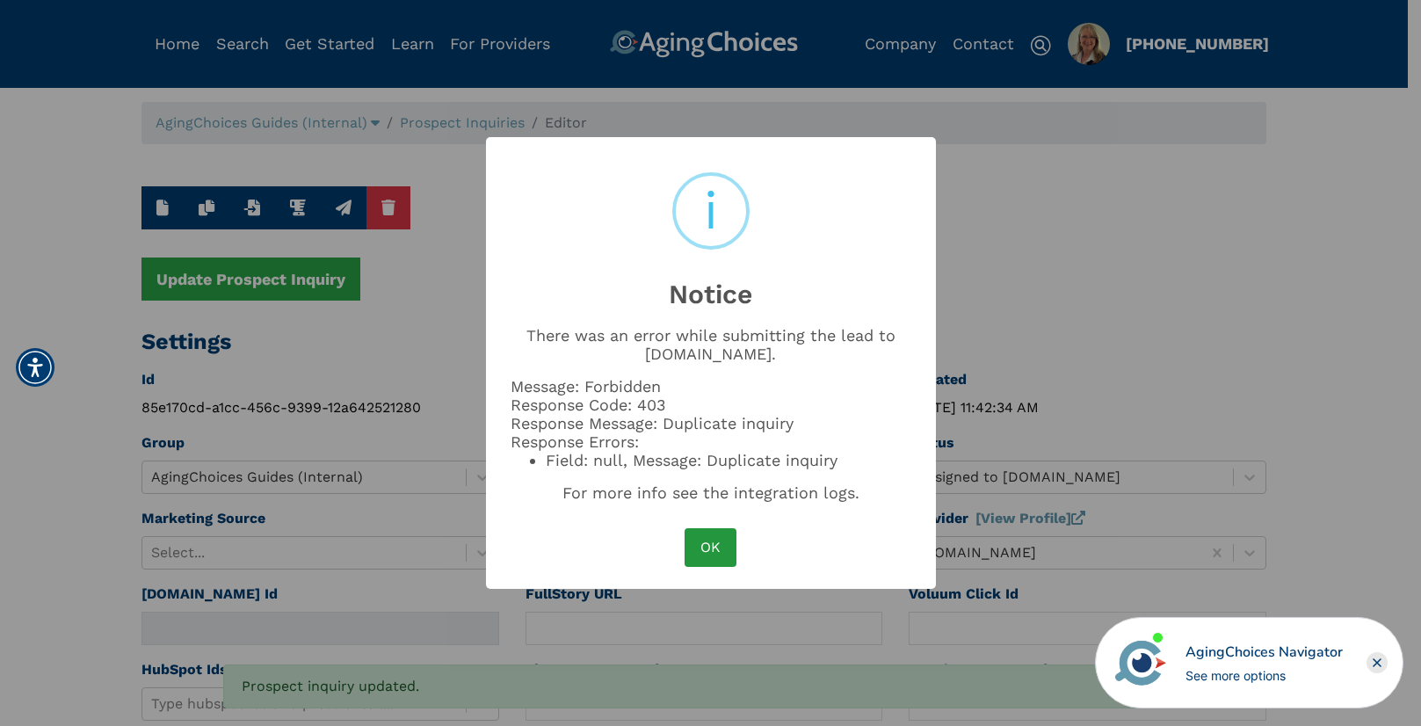
click at [712, 544] on button "OK" at bounding box center [710, 547] width 51 height 39
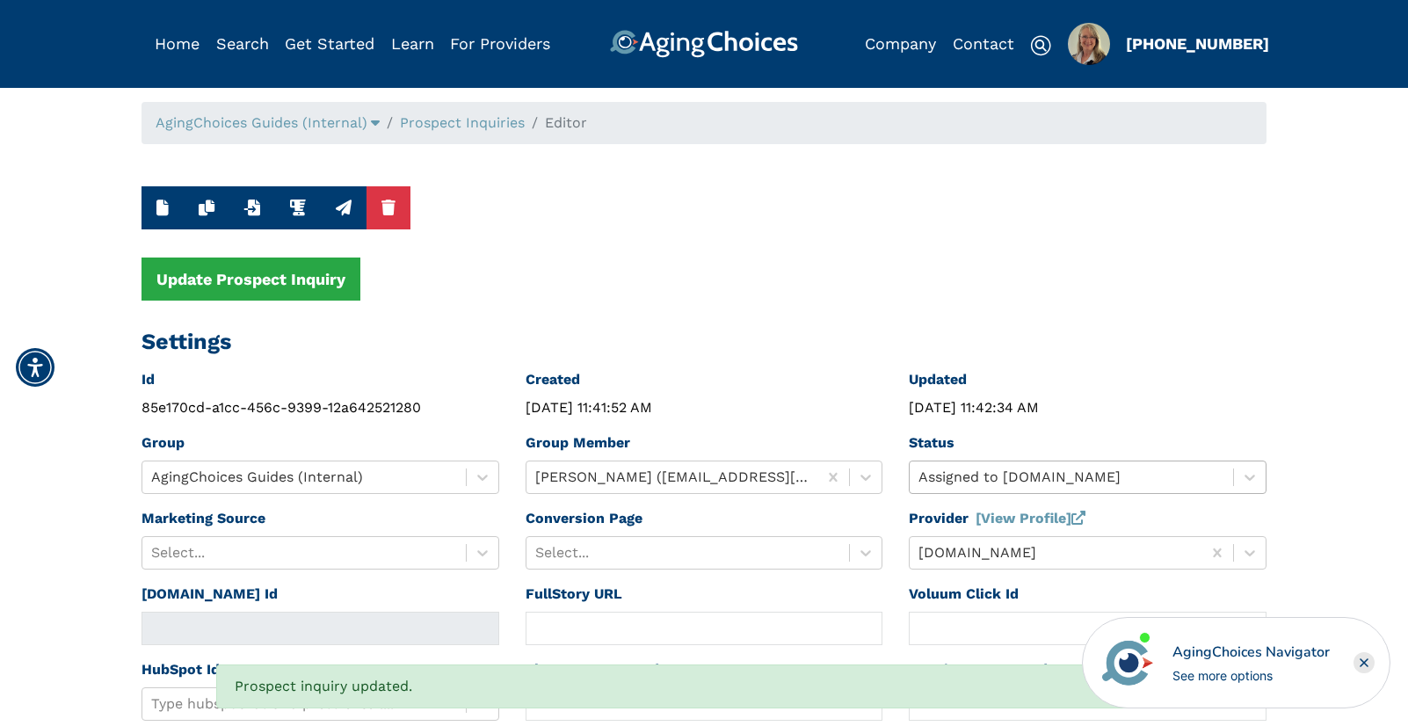
click at [972, 478] on div "Assigned to Caring.com" at bounding box center [1088, 476] width 358 height 33
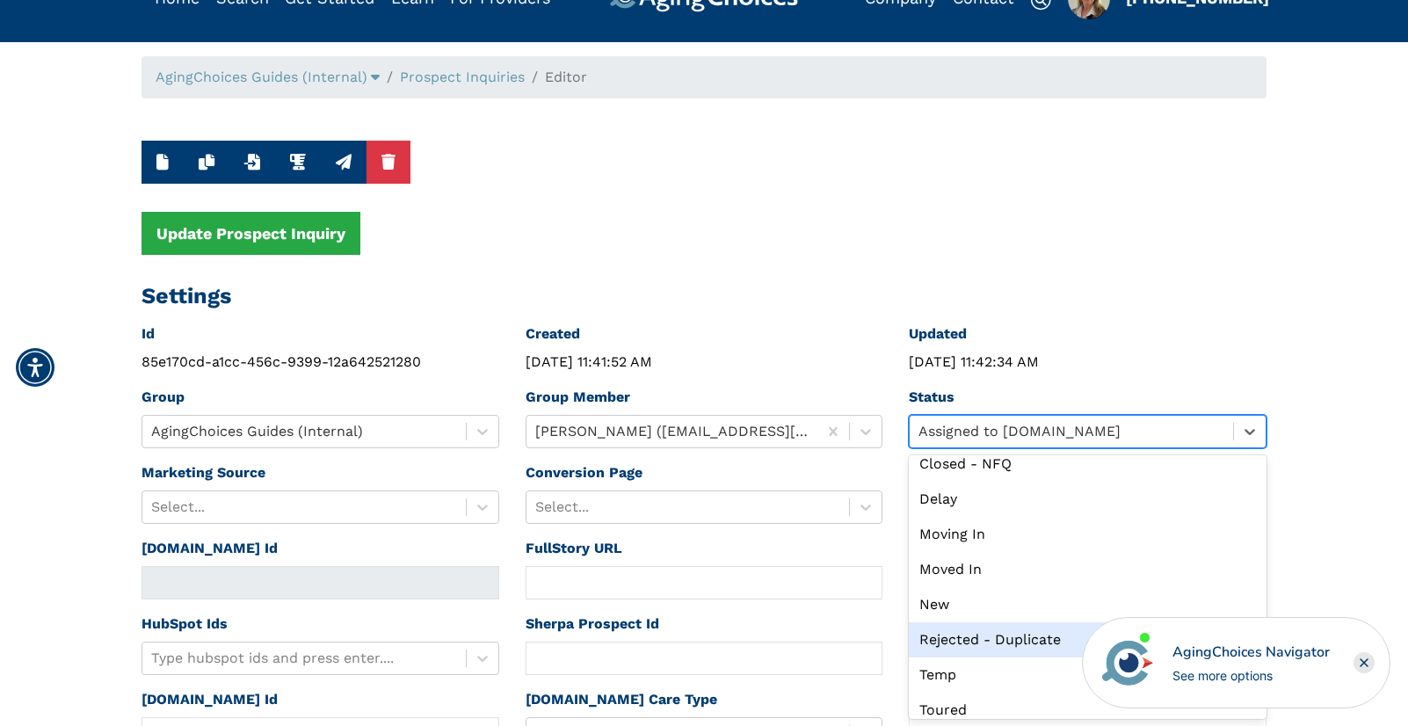
click at [996, 637] on div "Rejected - Duplicate" at bounding box center [1088, 639] width 358 height 35
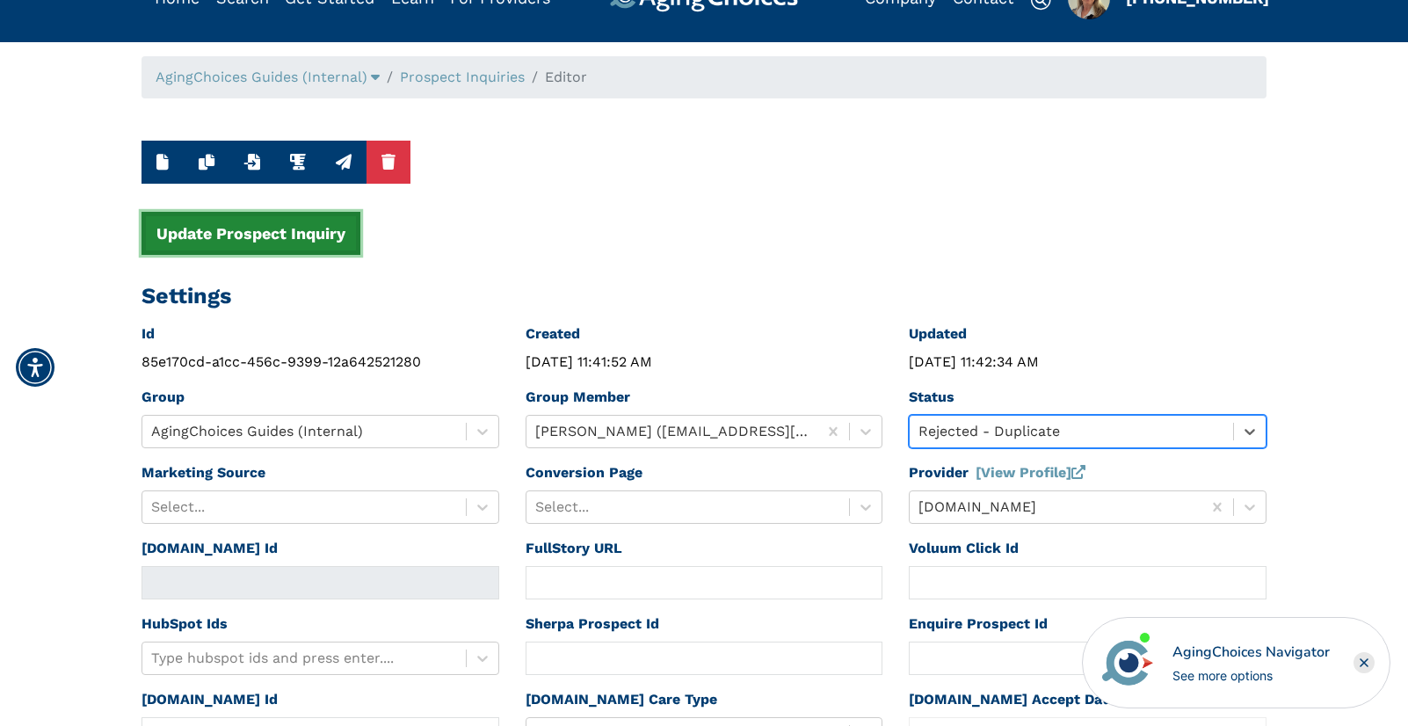
click at [280, 238] on button "Update Prospect Inquiry" at bounding box center [250, 233] width 219 height 43
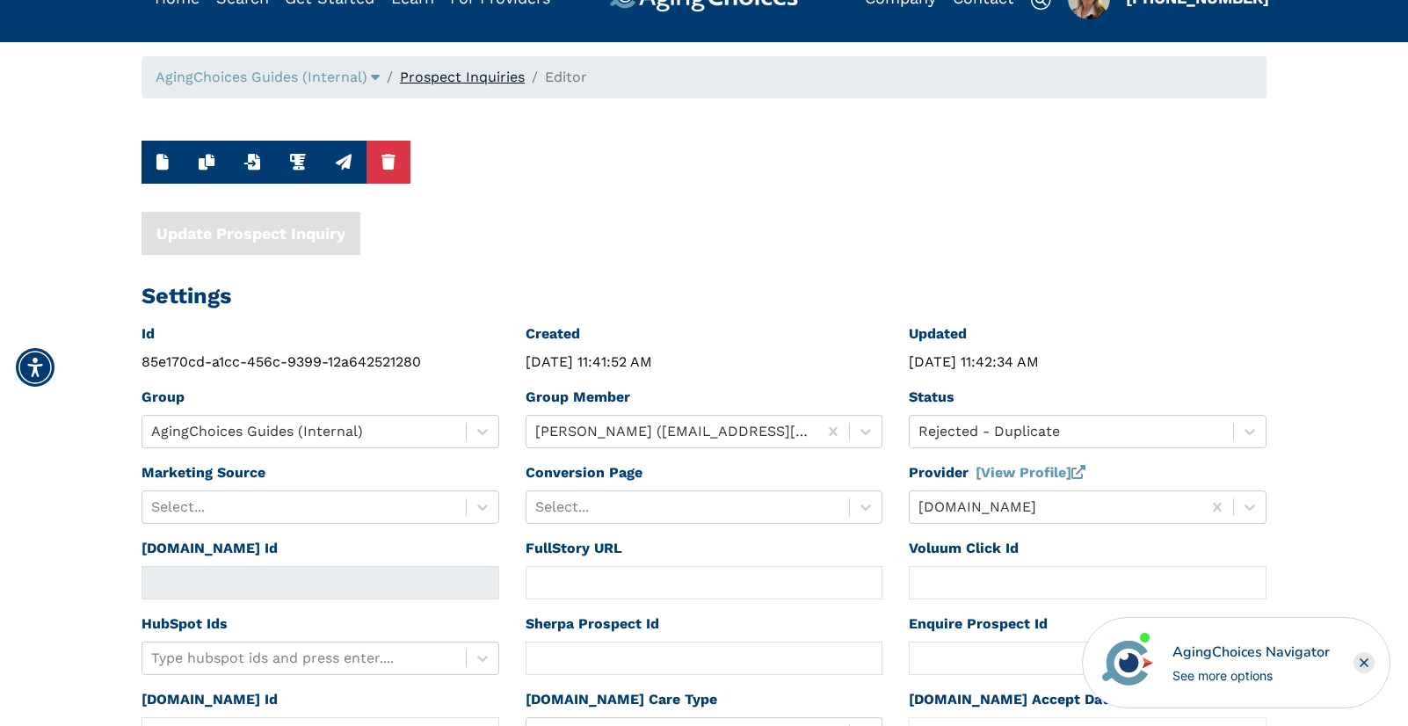
click at [473, 76] on link "Prospect Inquiries" at bounding box center [462, 77] width 125 height 17
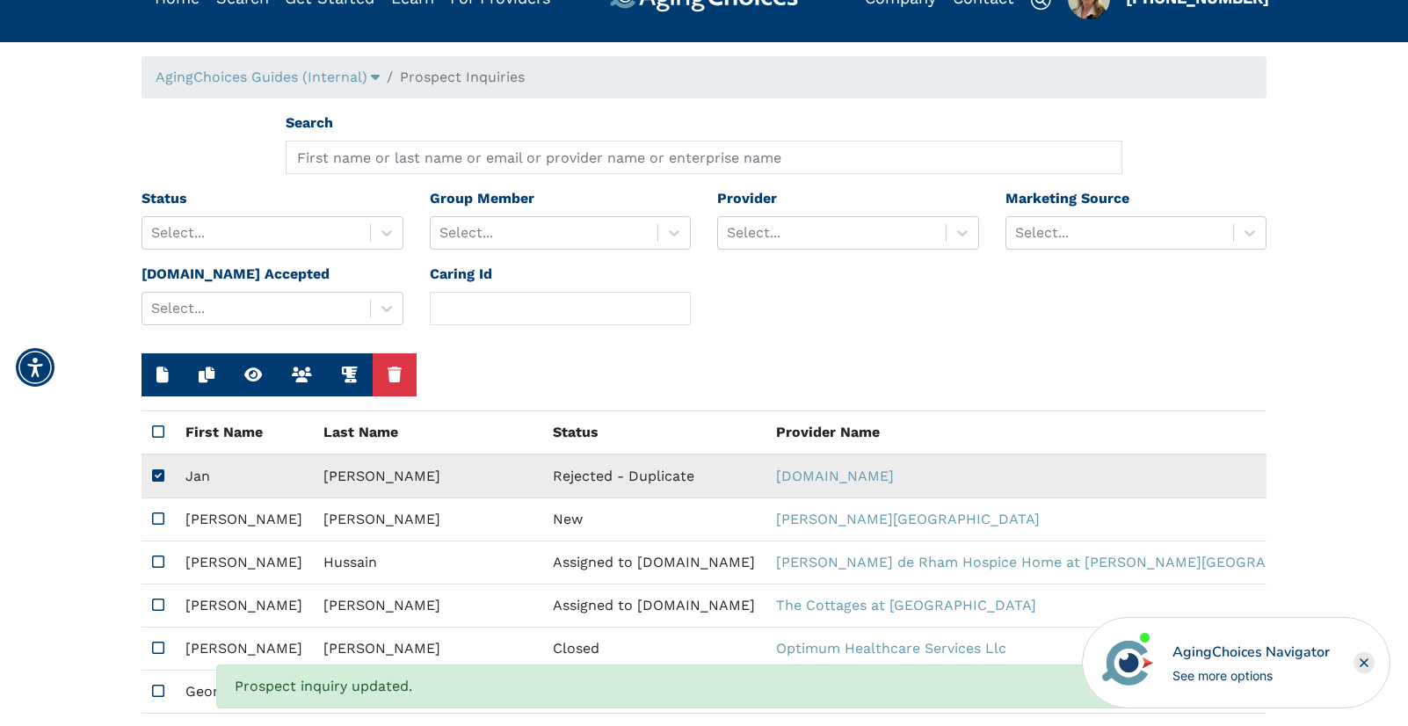
click at [542, 476] on td "Rejected - Duplicate" at bounding box center [653, 476] width 223 height 44
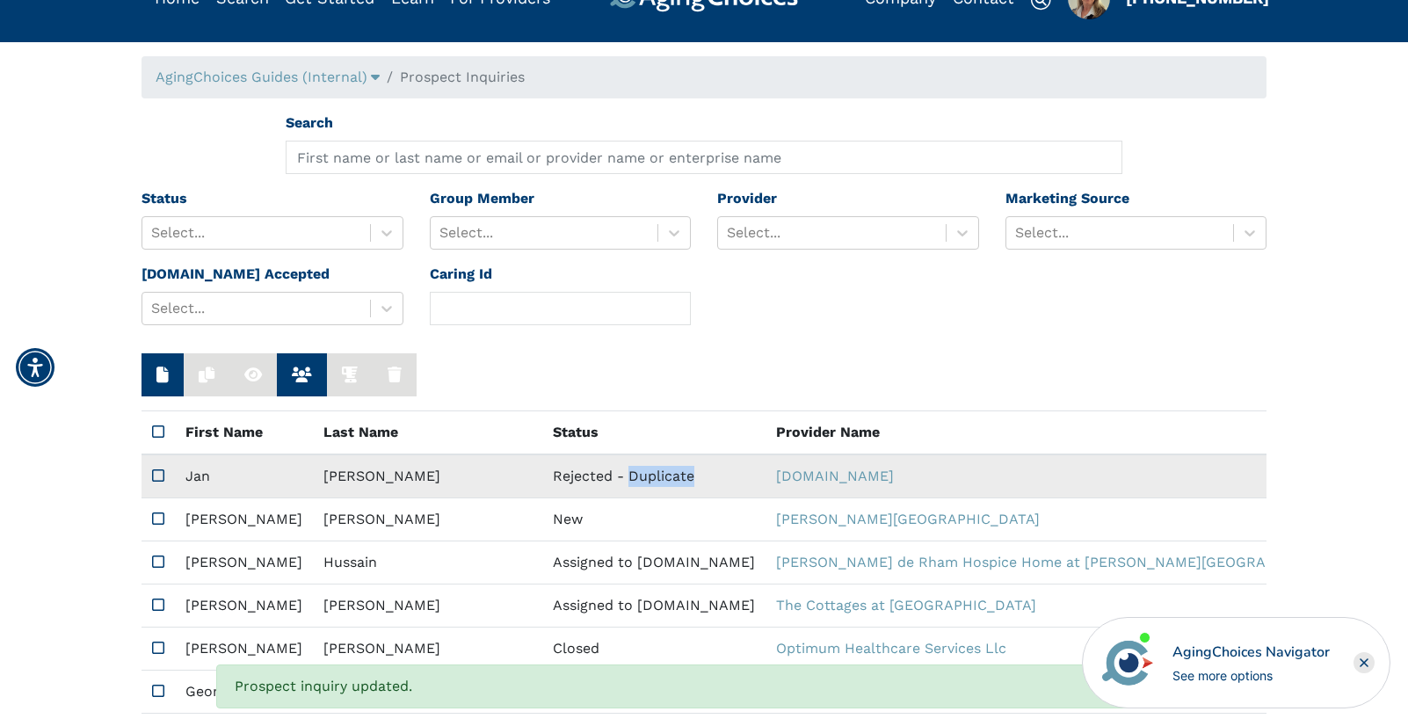
click at [542, 476] on td "Rejected - Duplicate" at bounding box center [653, 476] width 223 height 44
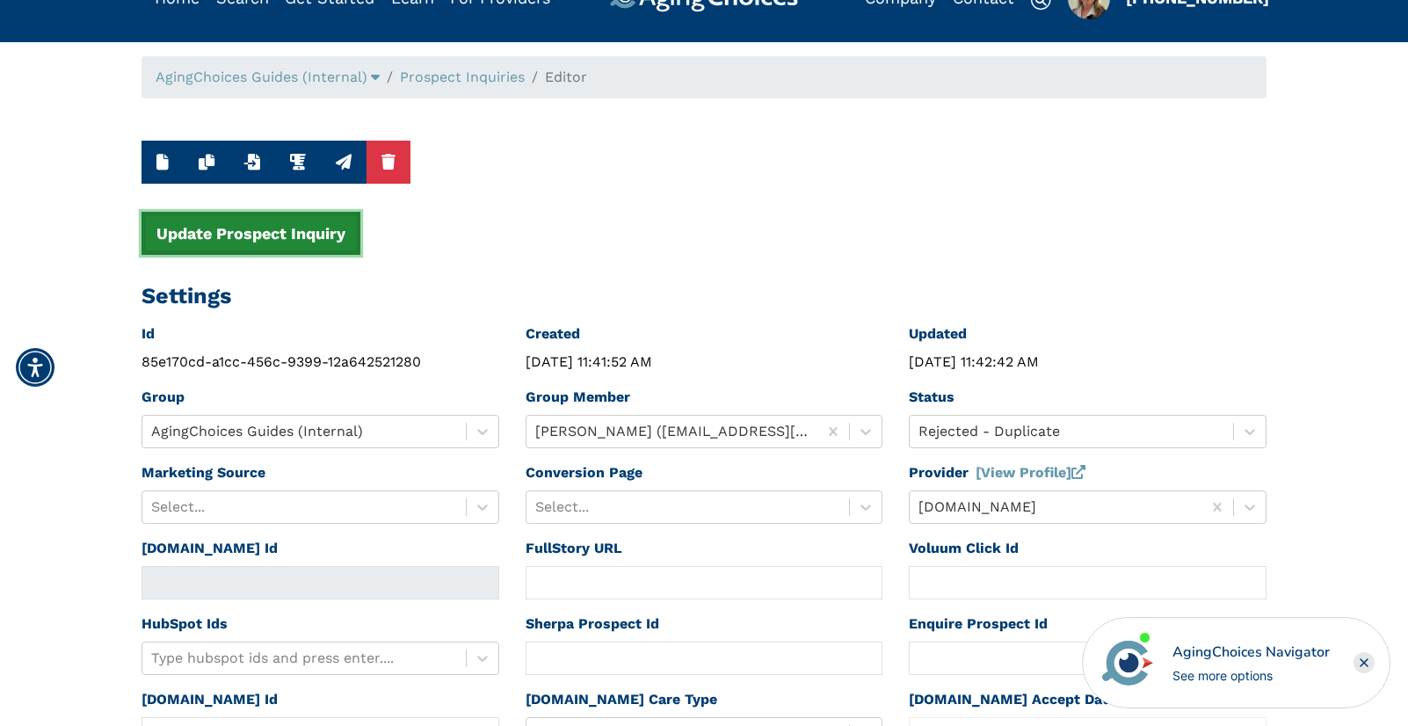
click at [301, 238] on button "Update Prospect Inquiry" at bounding box center [250, 233] width 219 height 43
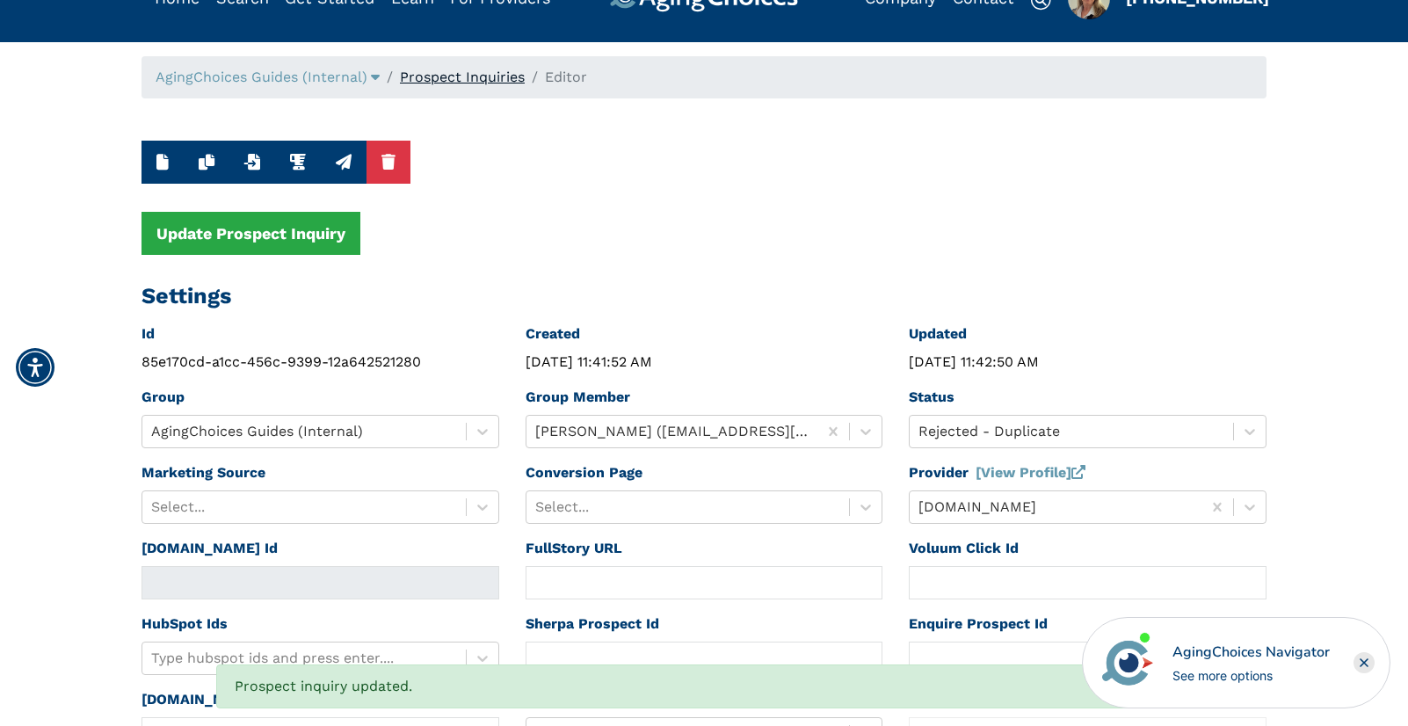
click at [480, 81] on link "Prospect Inquiries" at bounding box center [462, 77] width 125 height 17
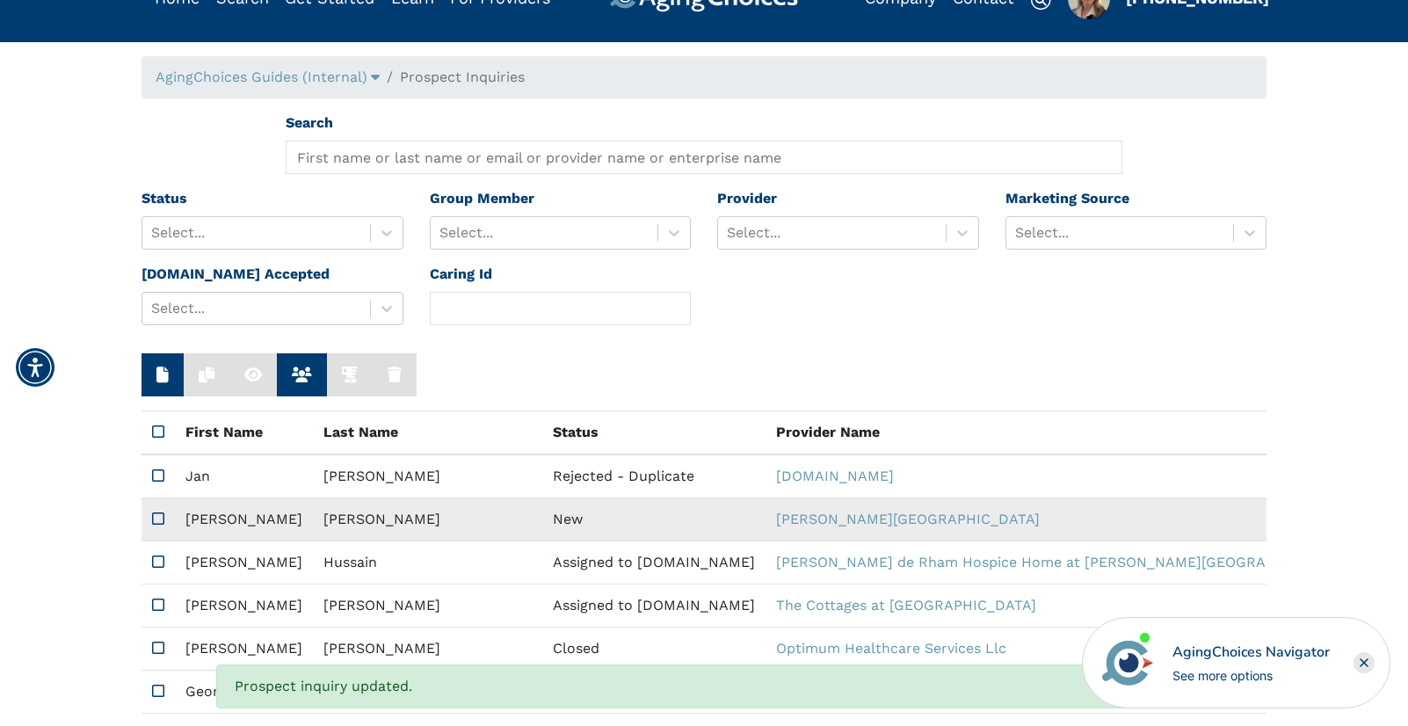
click at [542, 516] on td "New" at bounding box center [653, 519] width 223 height 43
type input "https://app.fullstory.com/ui/KWY46/session/c4dcac97-e66e-4bd4-91c6-b97f84530141…"
type input "Marjorie"
type input "Fletcher"
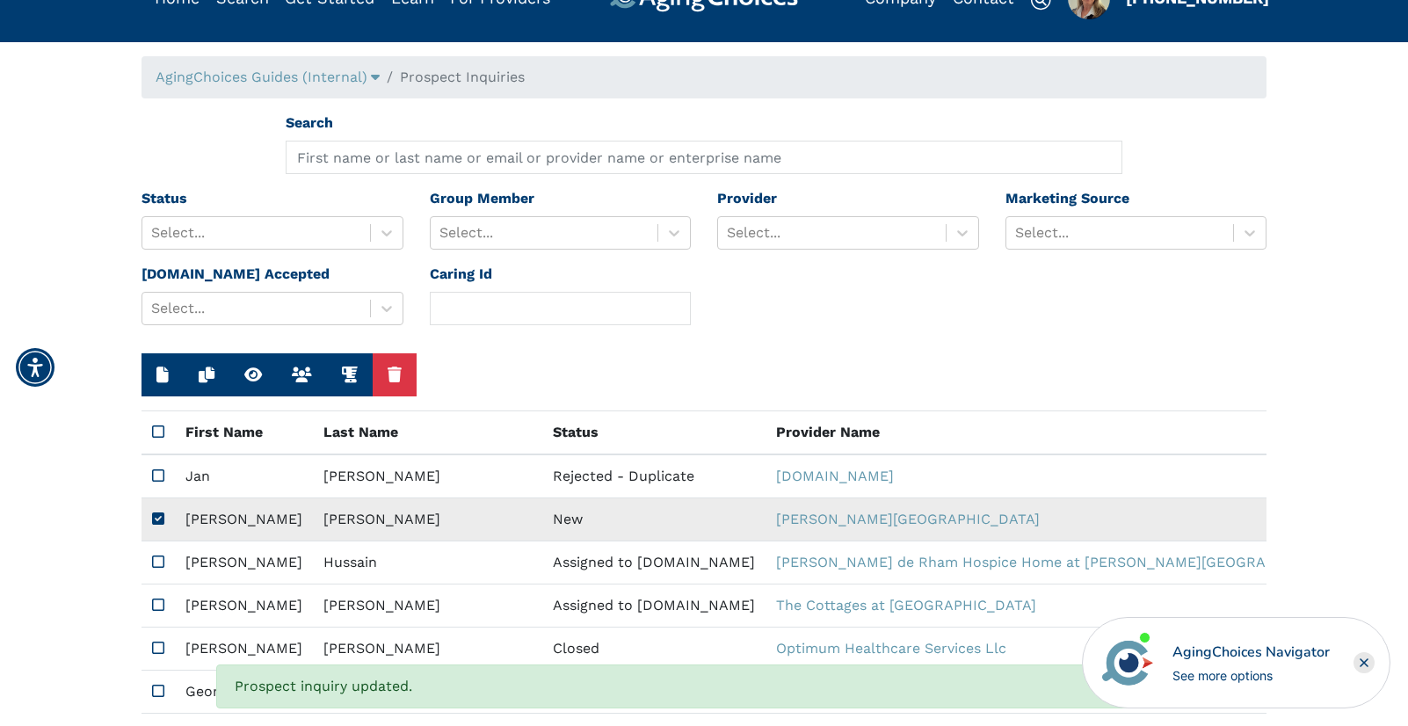
type input "6787584697"
type input "marjorie_fletcher@yahoo.com"
type textarea "Please send me a brochure."
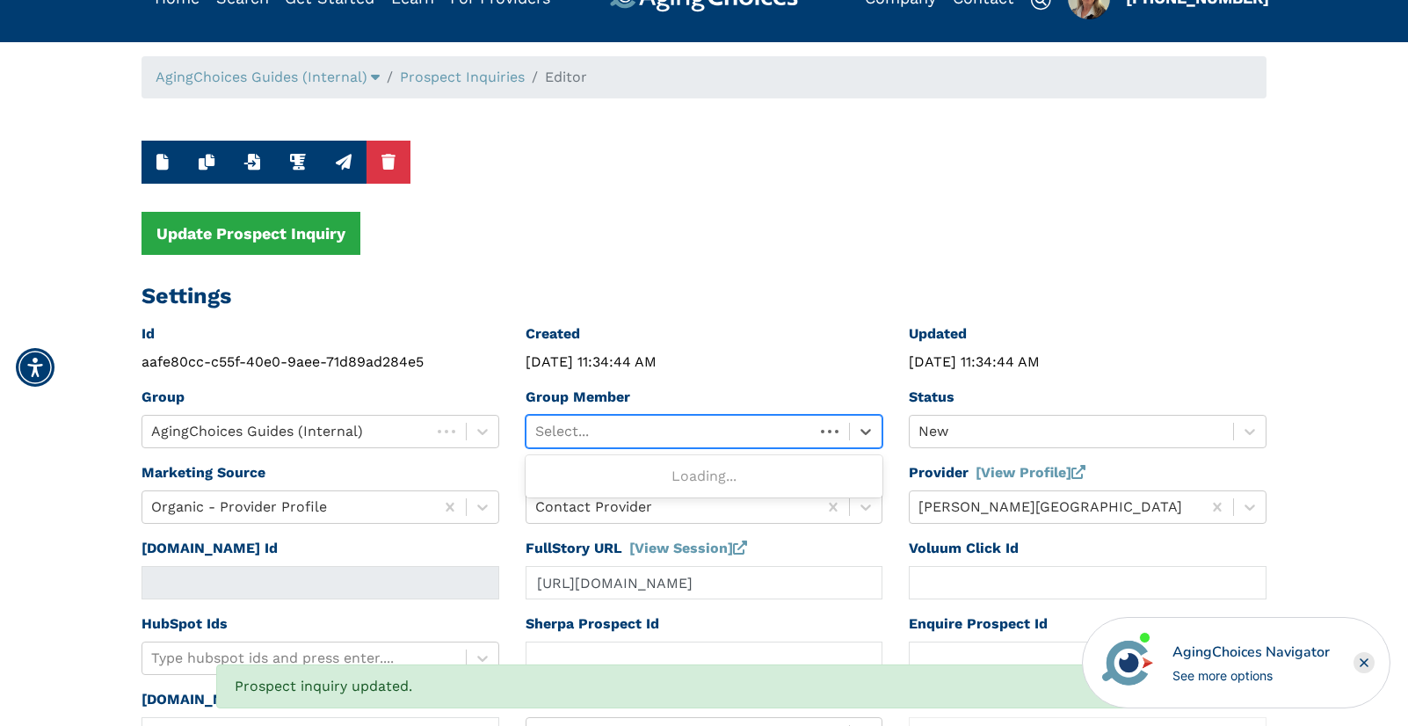
click at [728, 434] on div at bounding box center [670, 431] width 271 height 25
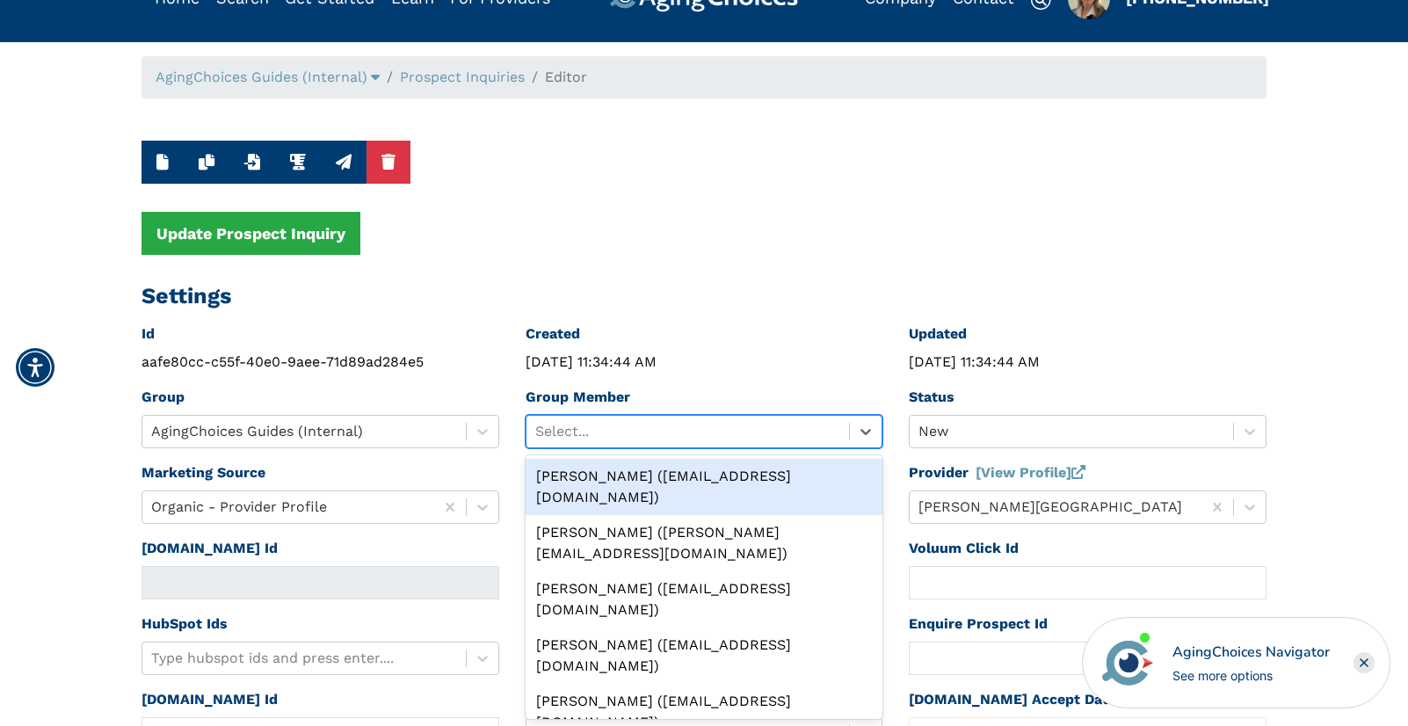
click at [583, 474] on div "Peggy Wilcox (pwilcox@lifestylecx.com)" at bounding box center [704, 487] width 358 height 56
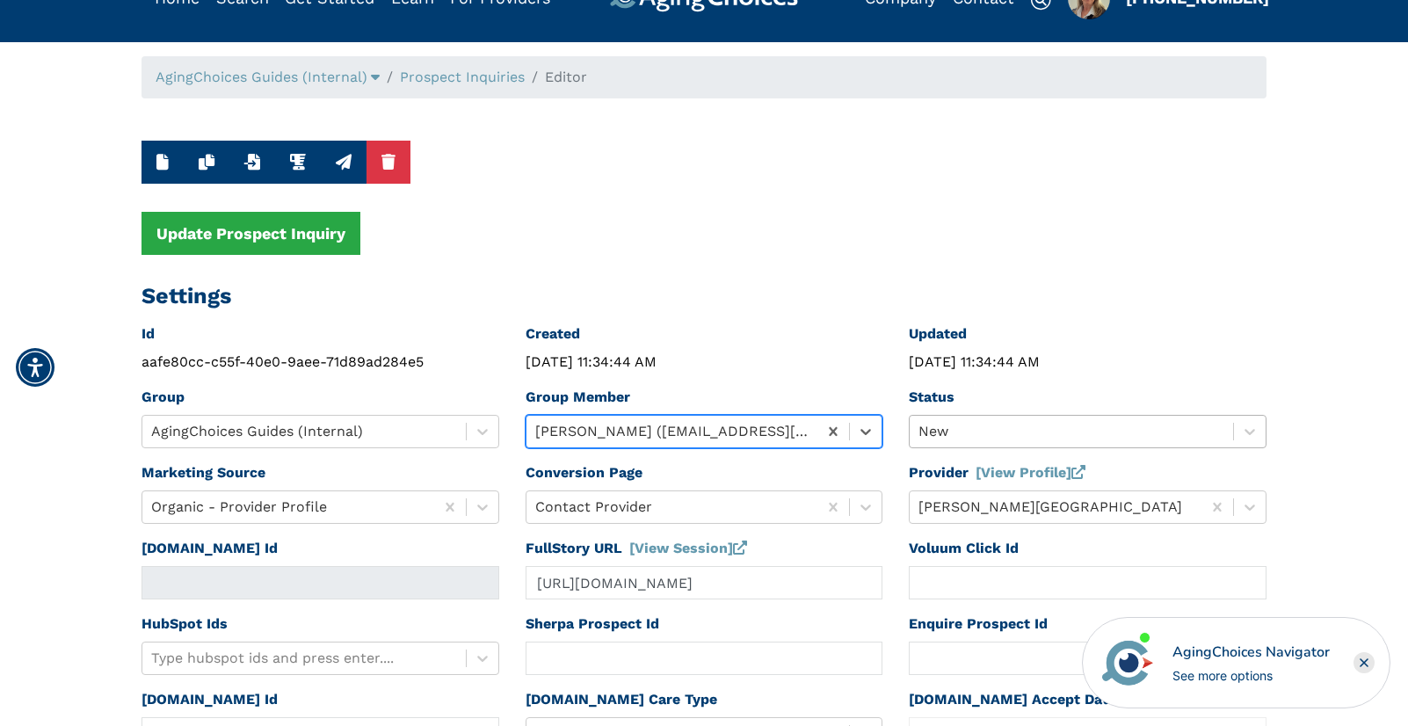
click at [966, 435] on div at bounding box center [1071, 431] width 306 height 25
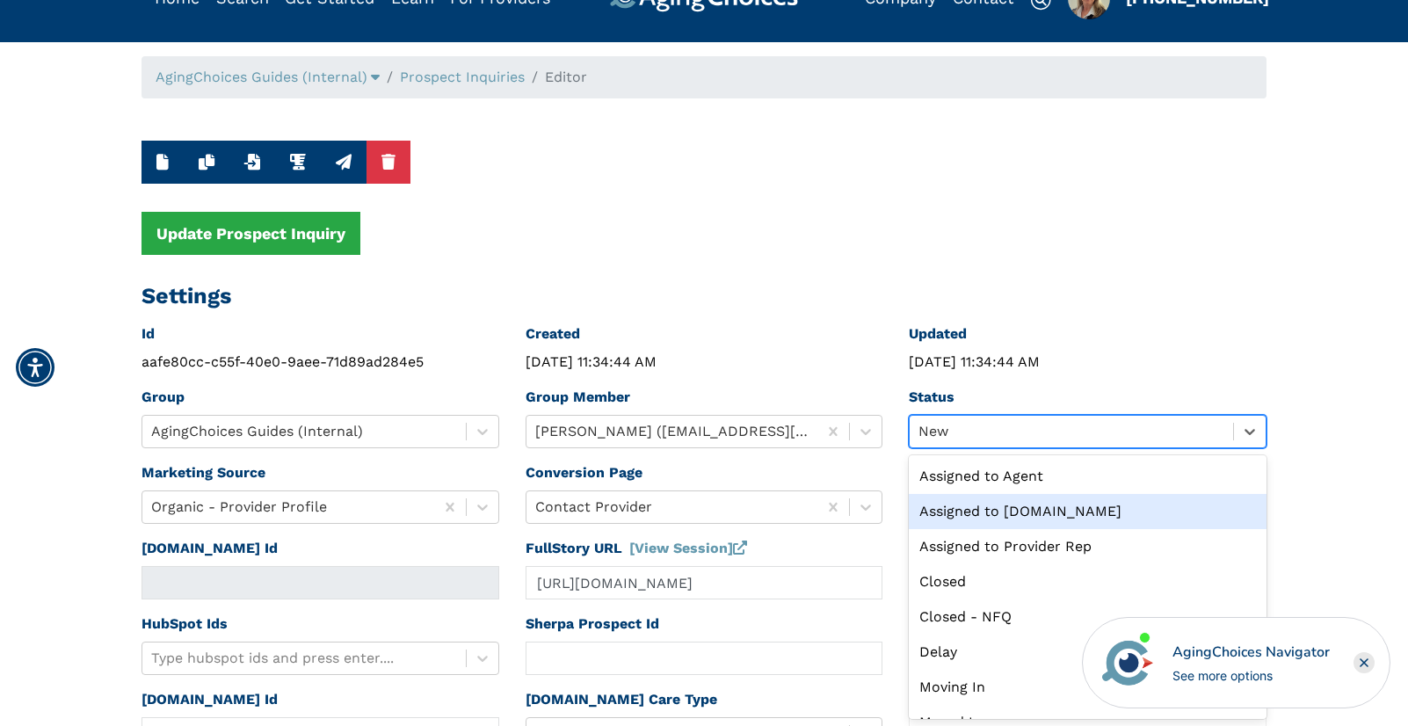
click at [1004, 508] on div "Assigned to Caring.com" at bounding box center [1088, 511] width 358 height 35
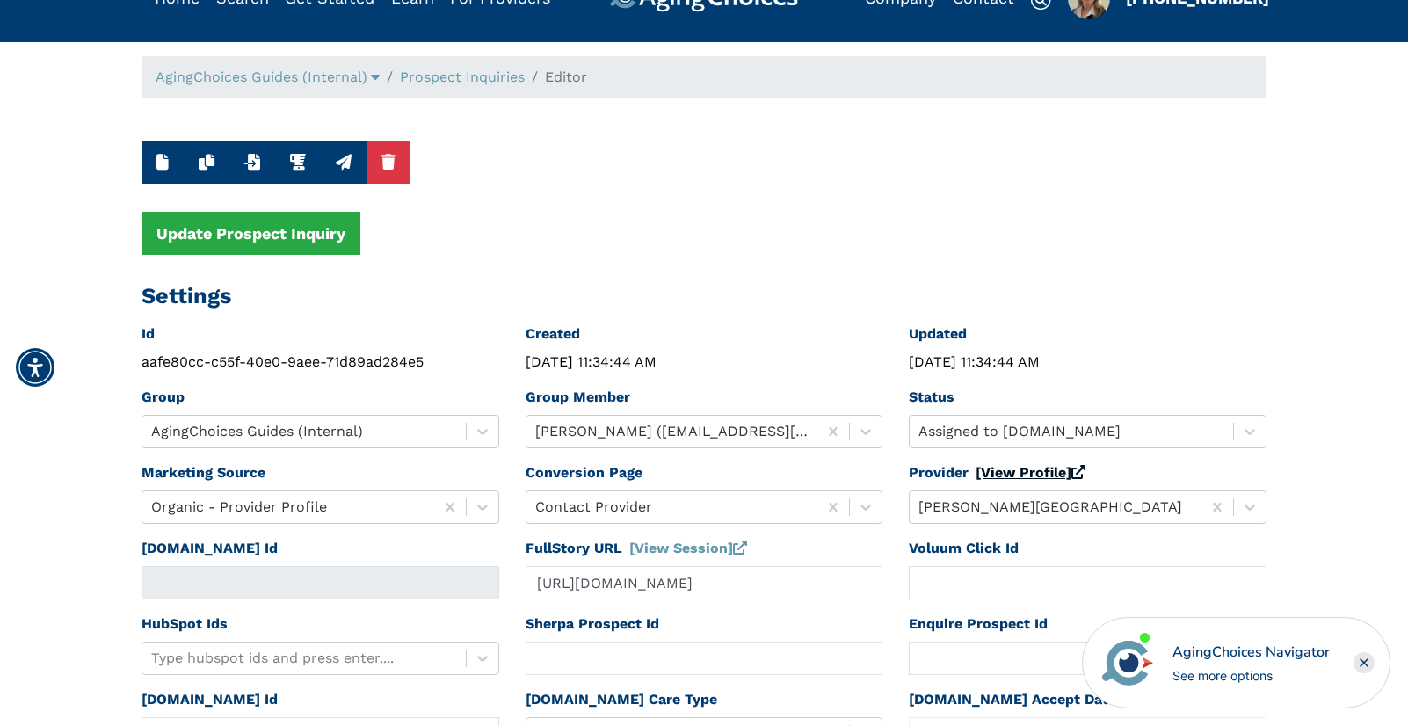
click at [1033, 477] on link "[View Profile]" at bounding box center [1030, 472] width 110 height 17
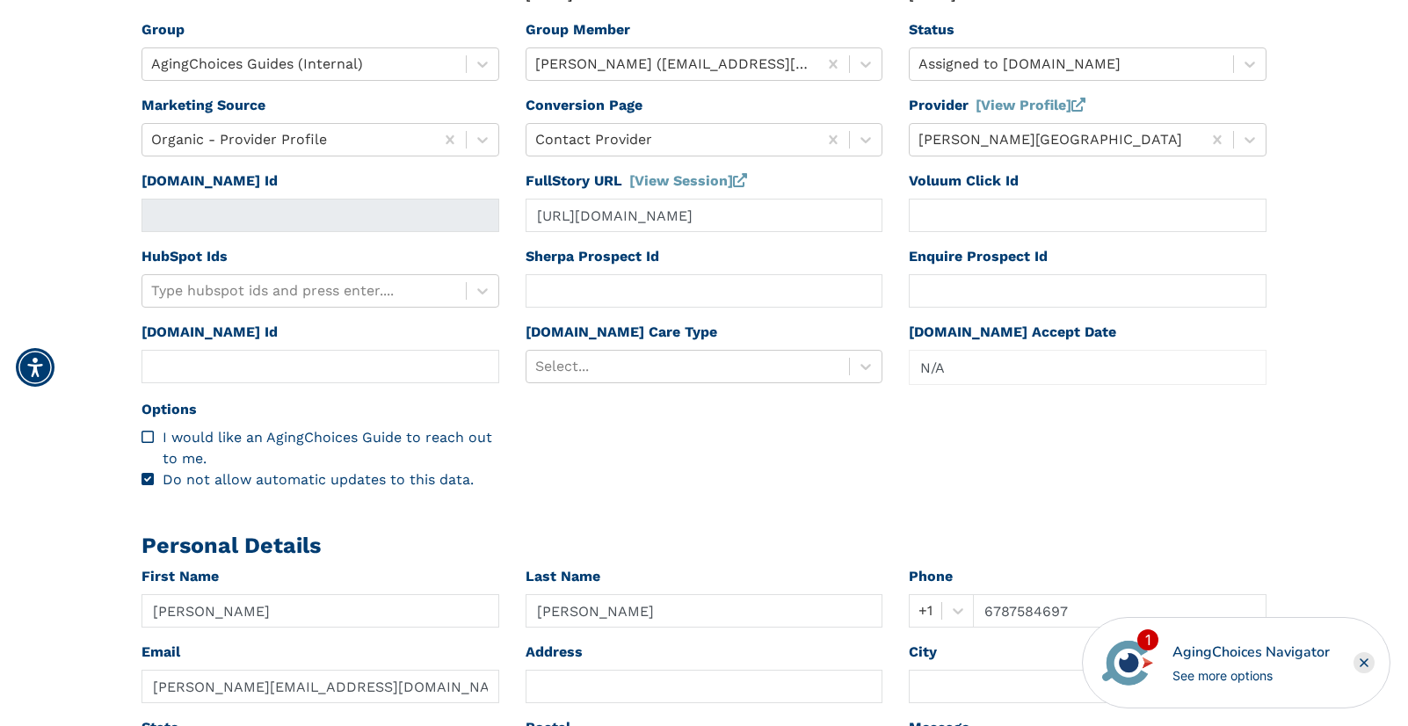
scroll to position [420, 0]
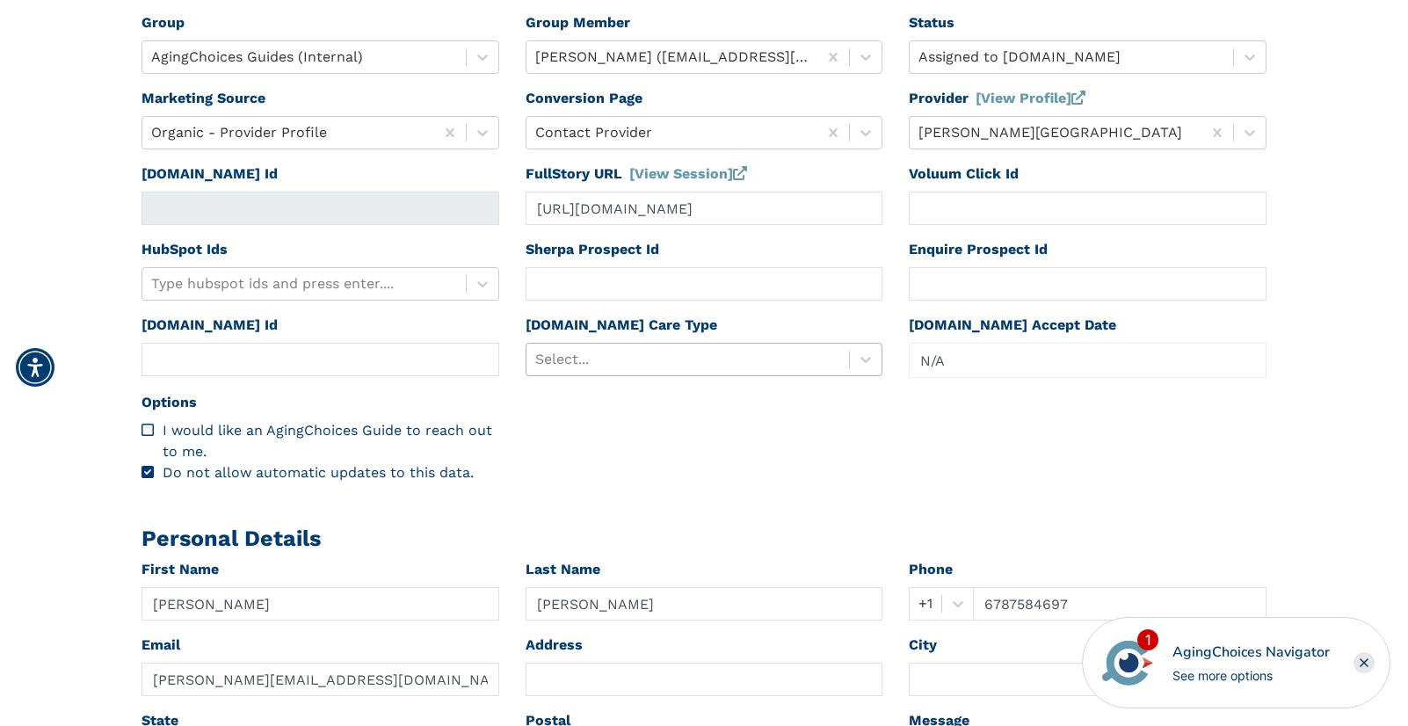
click at [676, 364] on div at bounding box center [688, 359] width 306 height 25
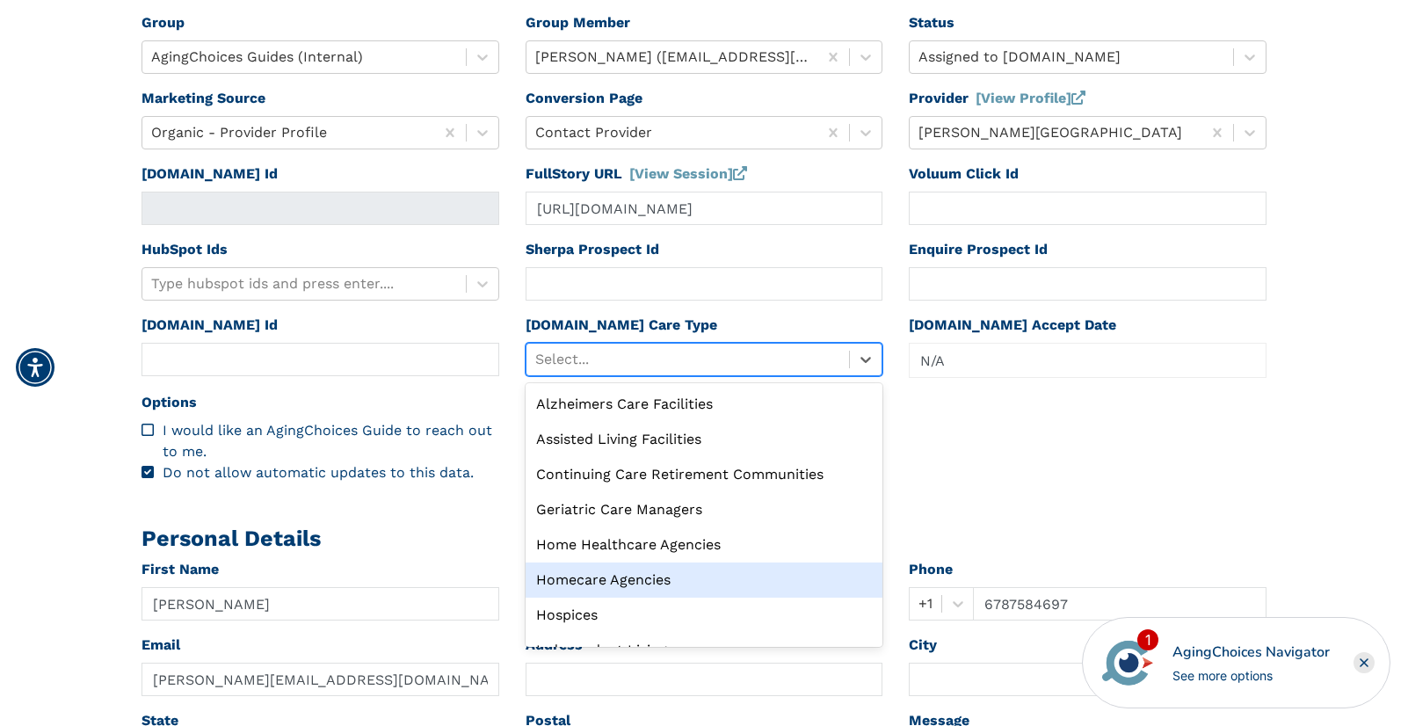
scroll to position [60, 0]
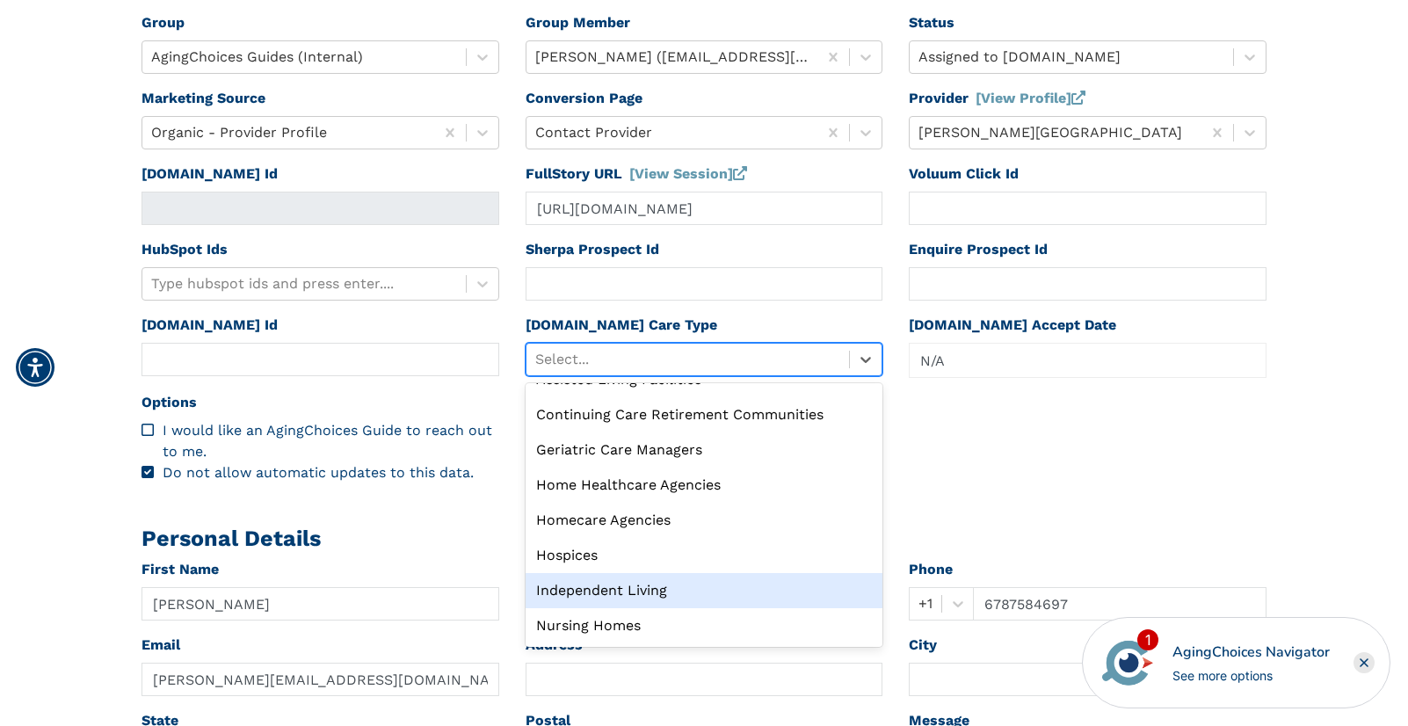
click at [653, 577] on div "Independent Living" at bounding box center [704, 590] width 358 height 35
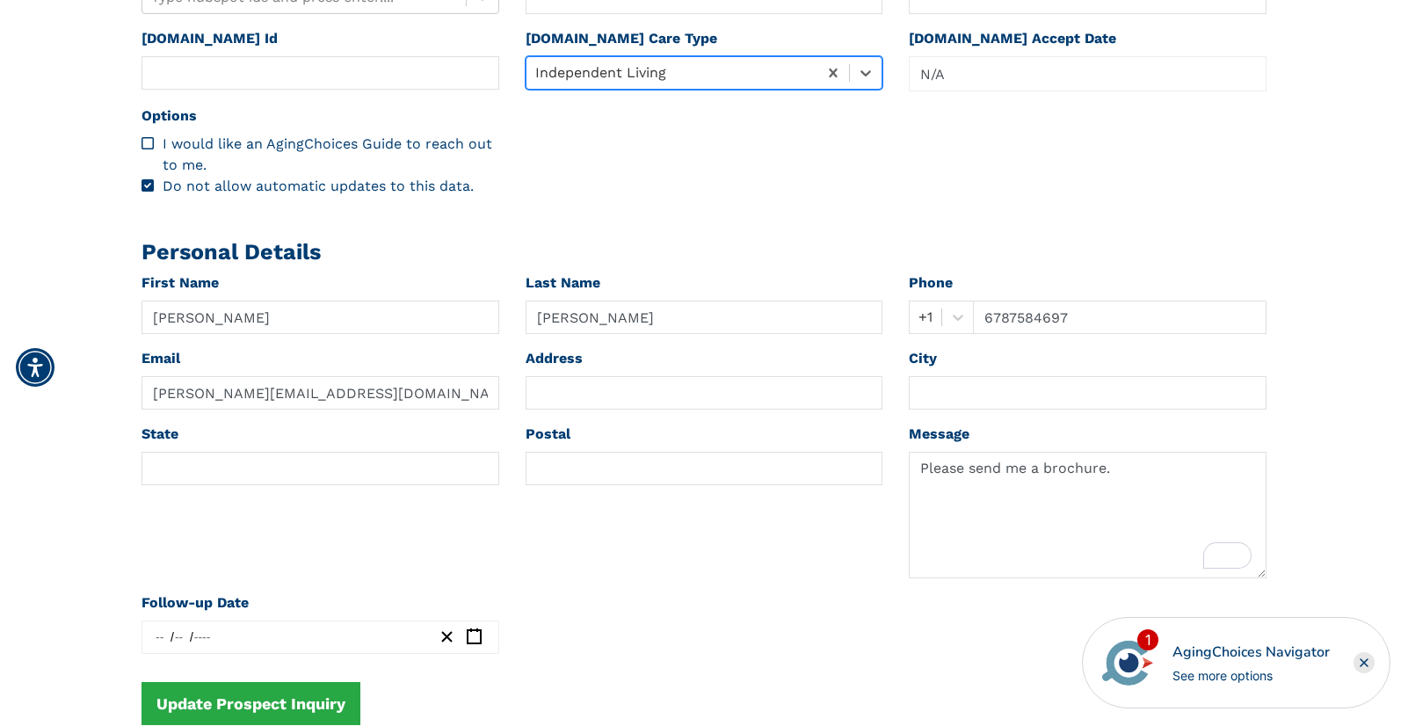
scroll to position [845, 0]
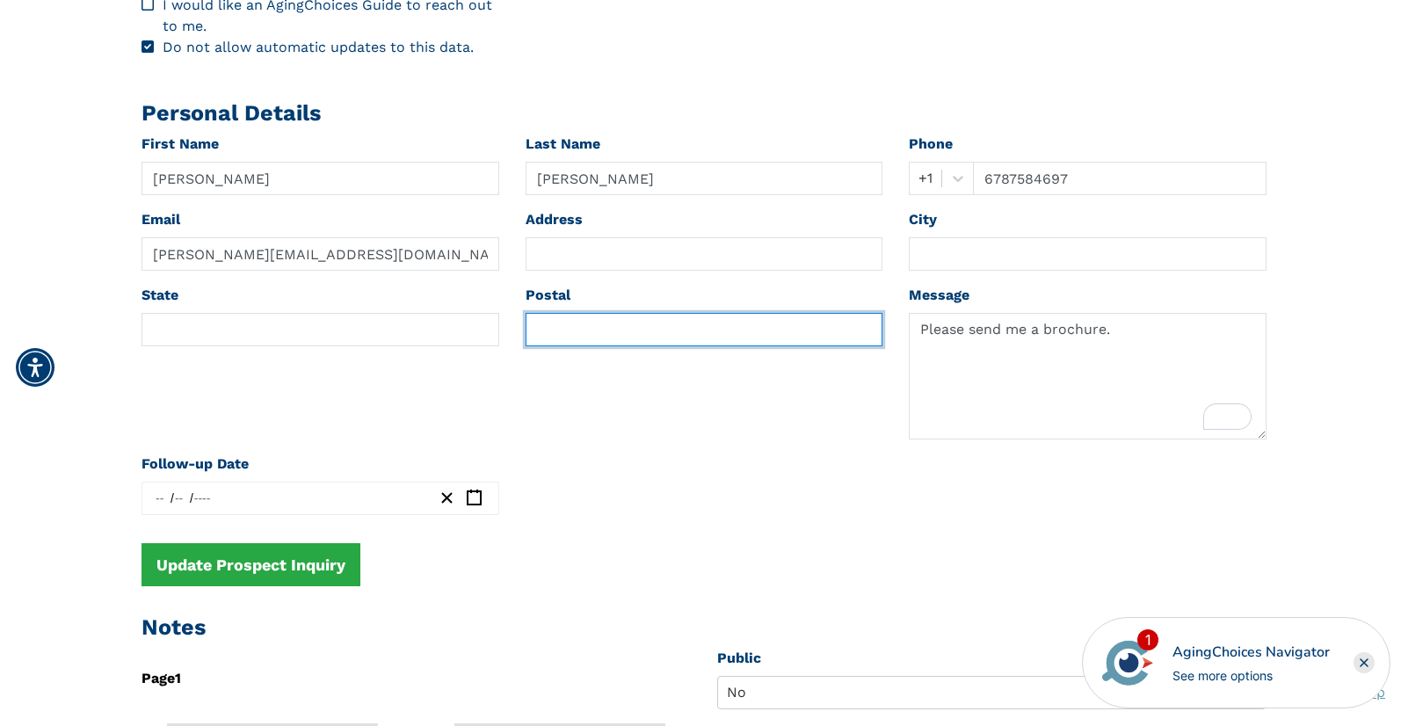
click at [566, 329] on input "text" at bounding box center [704, 329] width 358 height 33
paste input "28208"
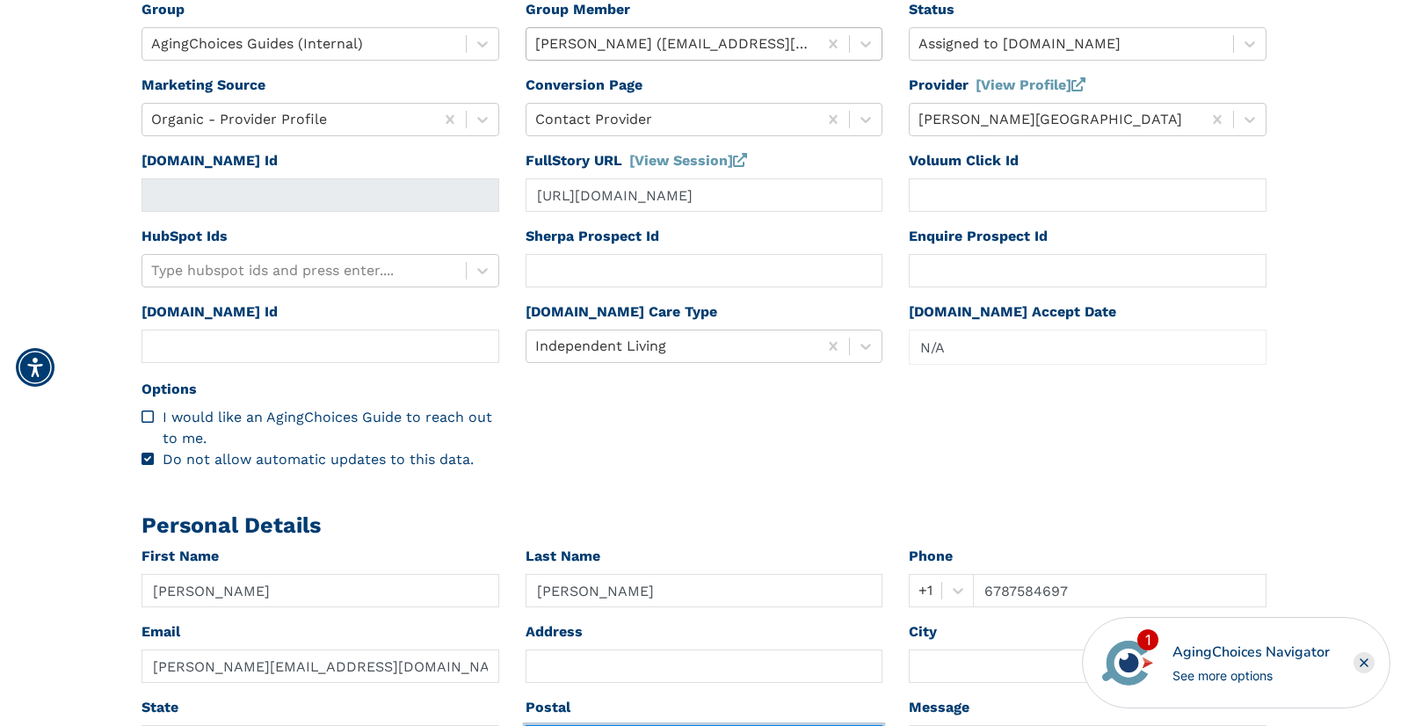
scroll to position [0, 0]
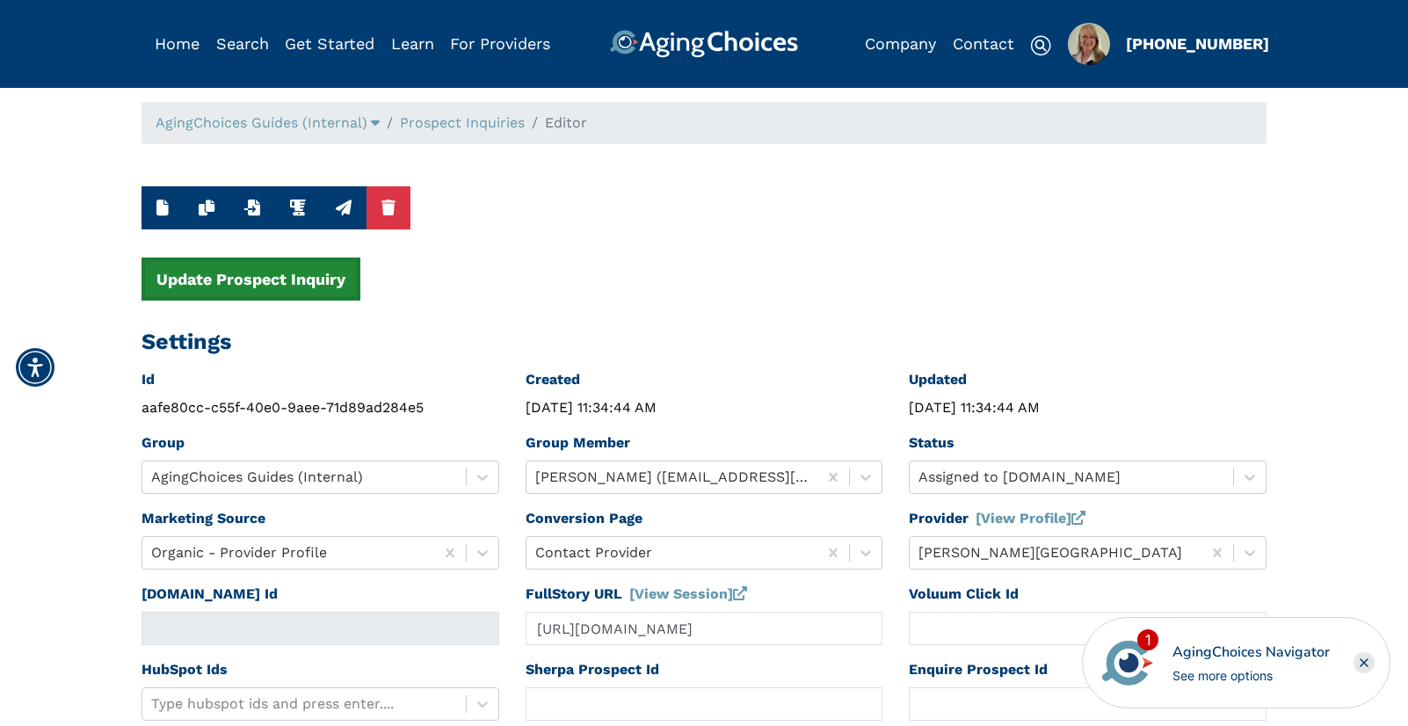
type input "28208"
click at [299, 285] on button "Update Prospect Inquiry" at bounding box center [250, 278] width 219 height 43
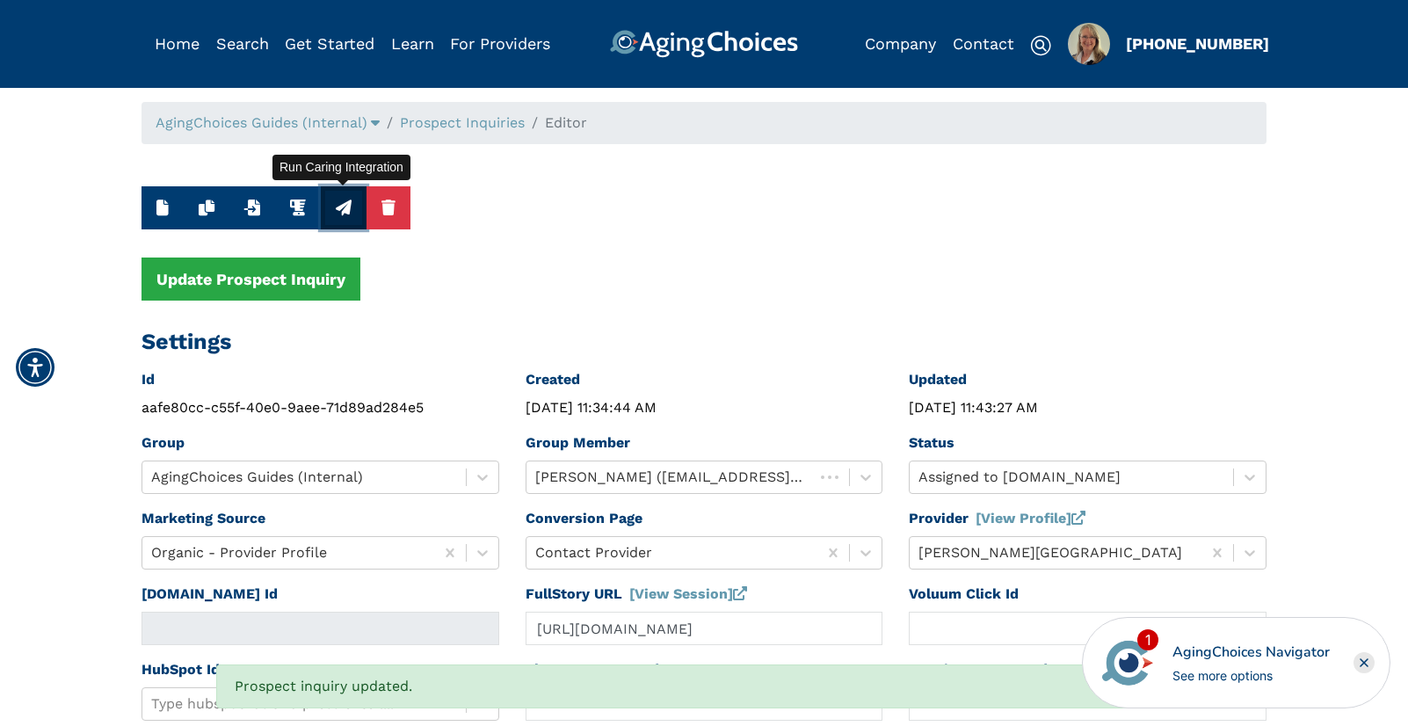
click at [341, 212] on icon "button" at bounding box center [344, 207] width 16 height 16
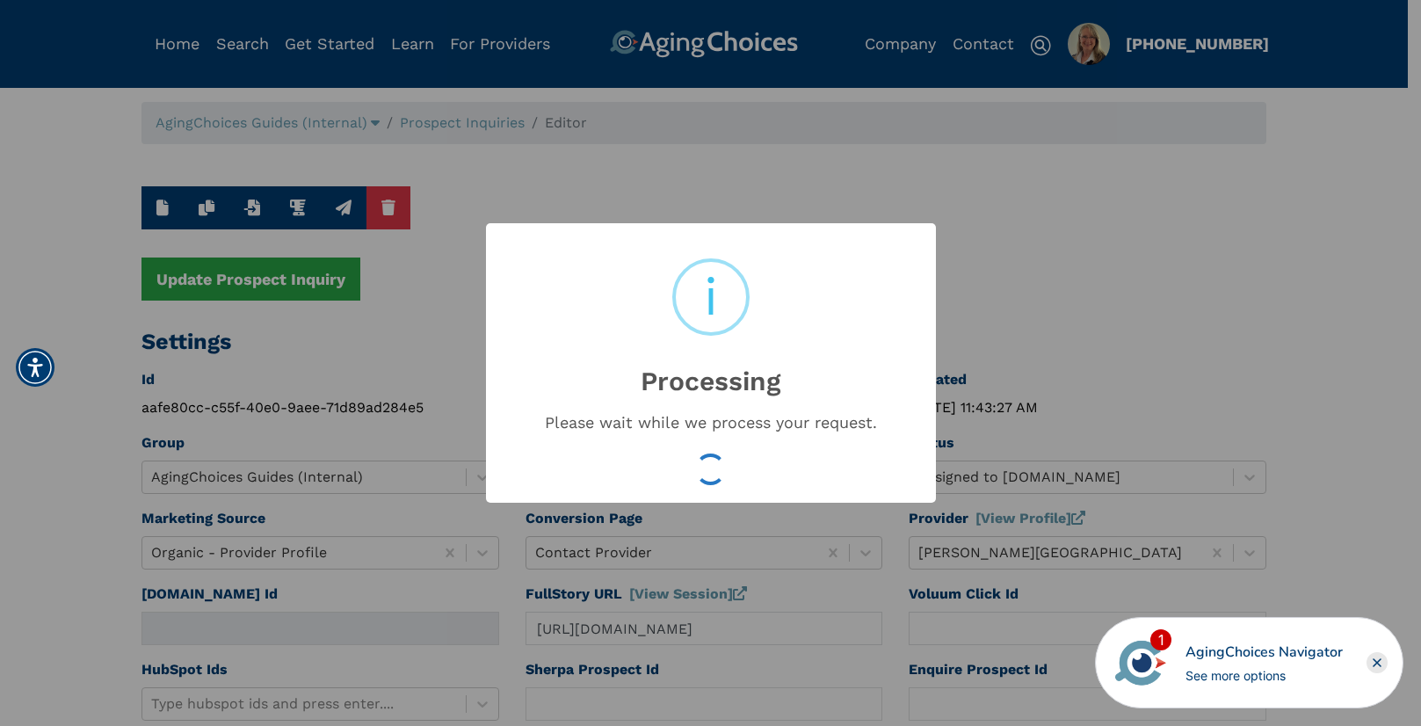
click at [1276, 279] on div "× i Processing Please wait while we process your request. OK No Cancel" at bounding box center [710, 363] width 1421 height 726
type input "16553395"
type input "Aug 22, 2025 11:43:30 AM"
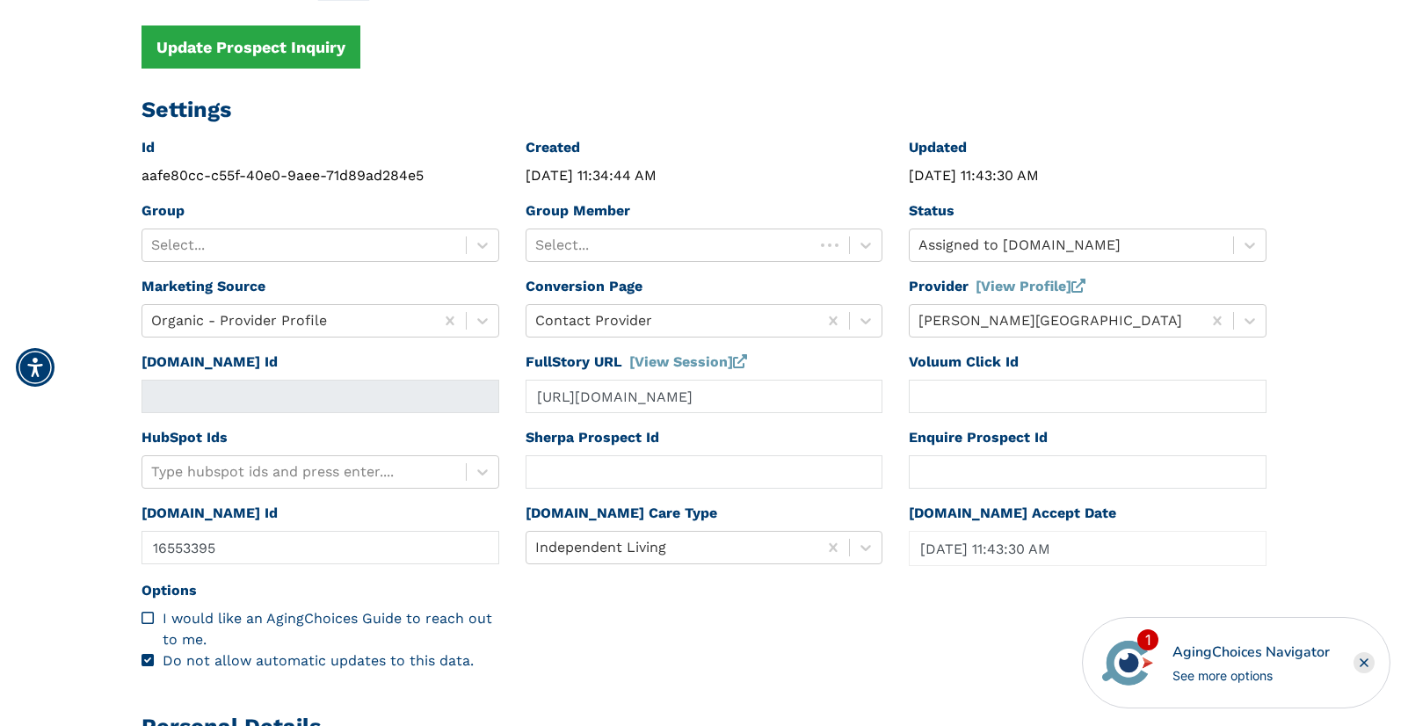
scroll to position [33, 0]
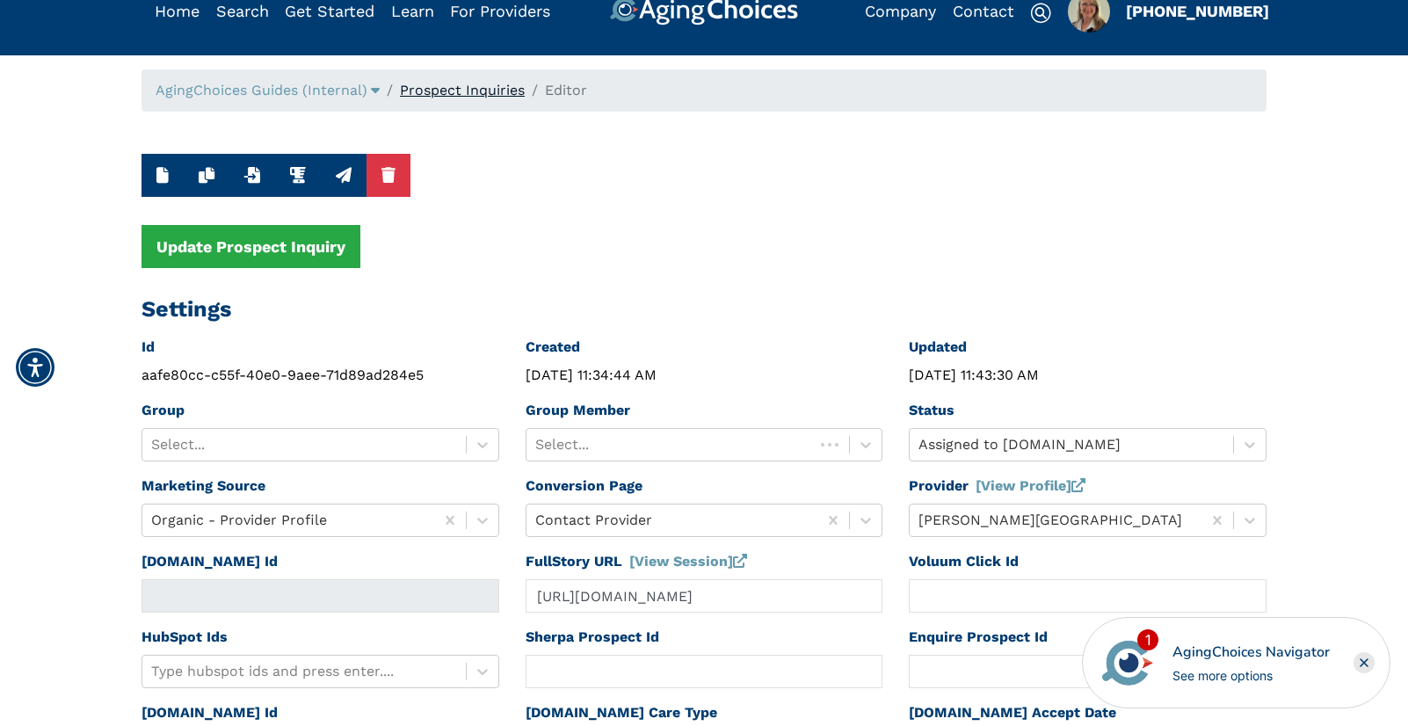
click at [455, 90] on link "Prospect Inquiries" at bounding box center [462, 90] width 125 height 17
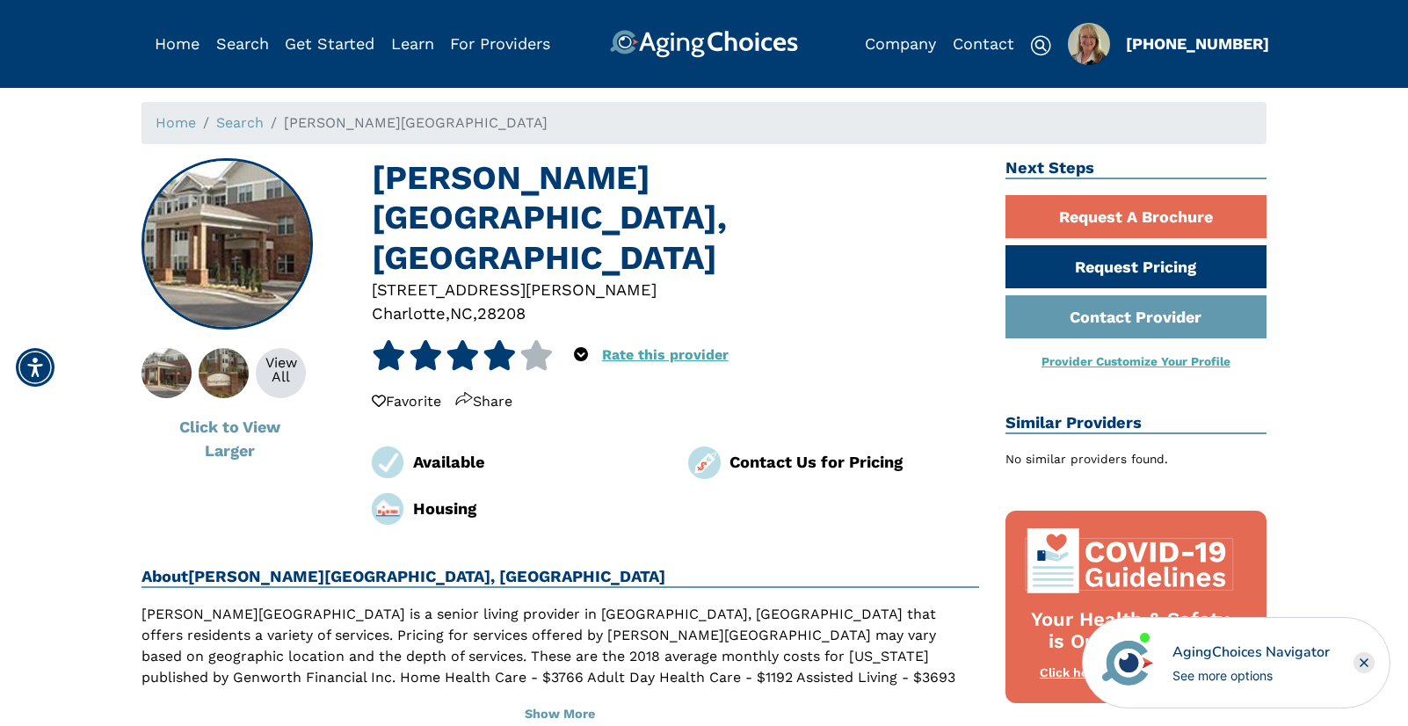
click at [1380, 661] on div "AgingChoices Navigator See more options" at bounding box center [1236, 662] width 308 height 91
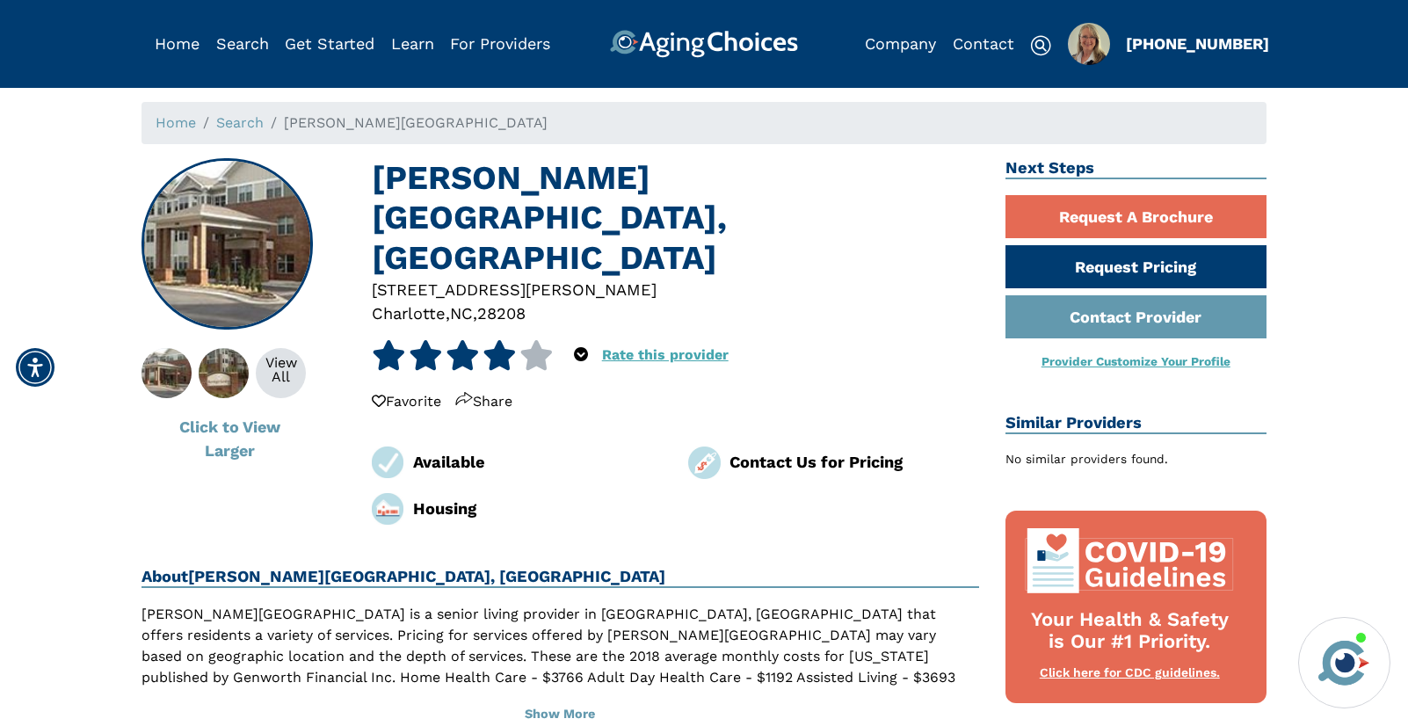
click at [511, 301] on div "28208" at bounding box center [501, 313] width 48 height 24
copy div "28208"
